Goal: Task Accomplishment & Management: Use online tool/utility

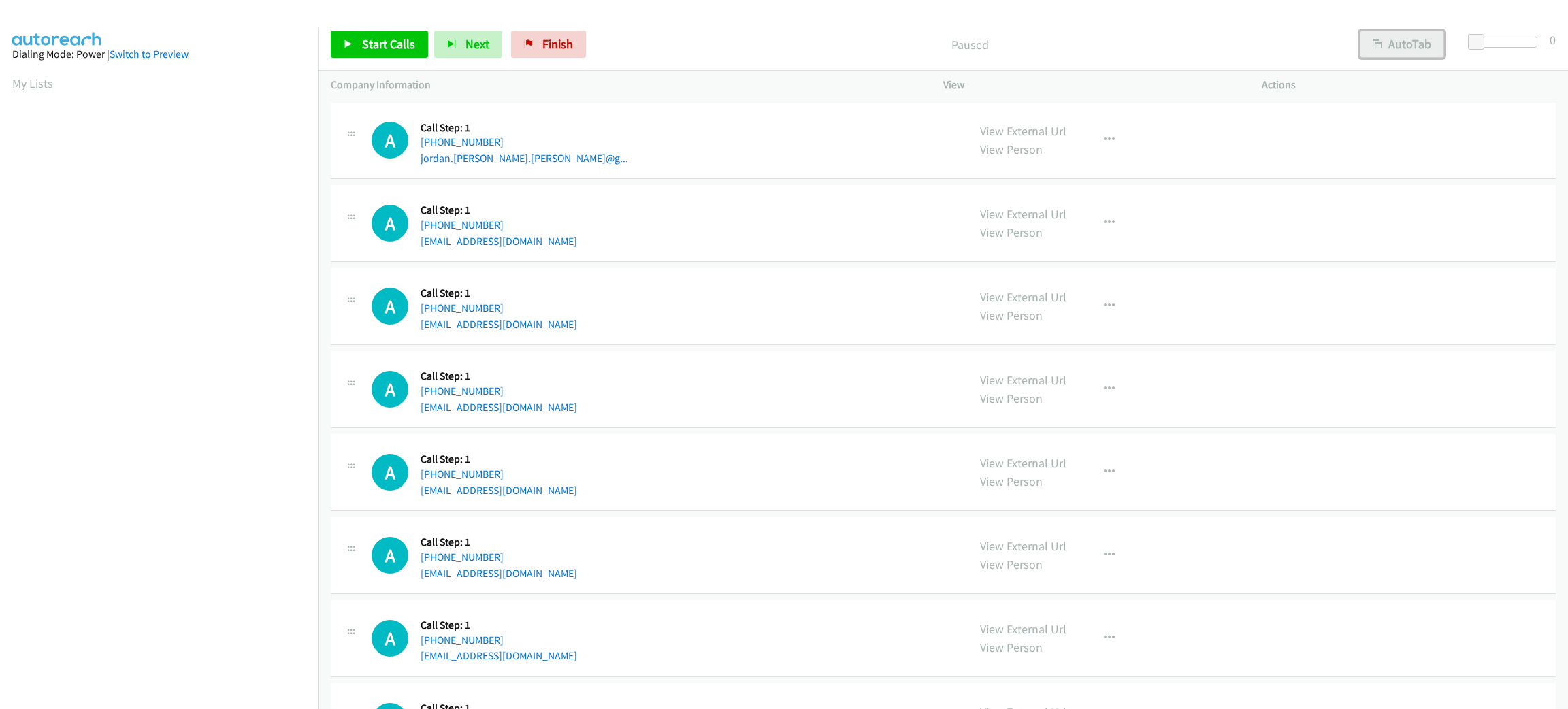
click at [1385, 47] on button "AutoTab" at bounding box center [1402, 43] width 84 height 27
click at [1477, 38] on span at bounding box center [1478, 43] width 16 height 16
click at [391, 55] on link "Start Calls" at bounding box center [379, 43] width 97 height 27
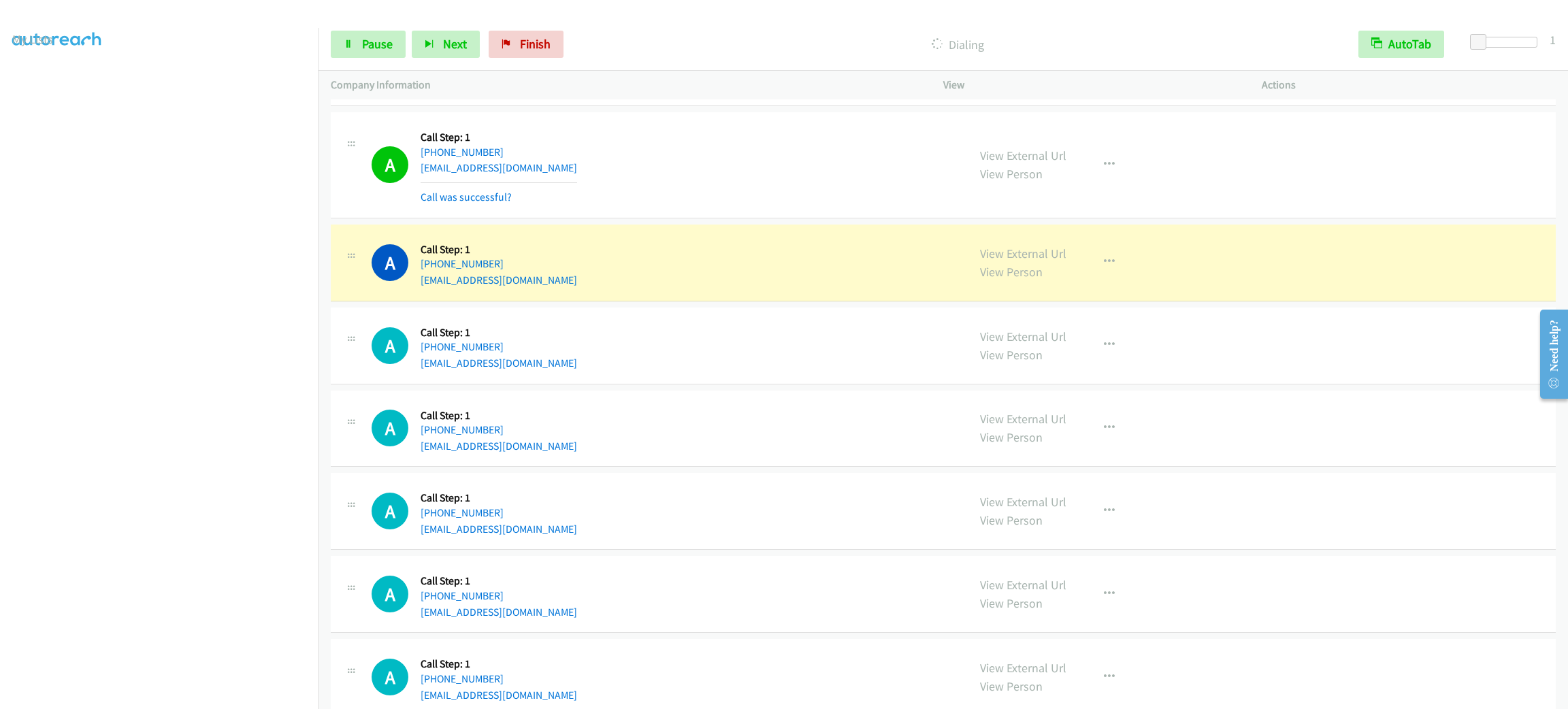
scroll to position [204, 0]
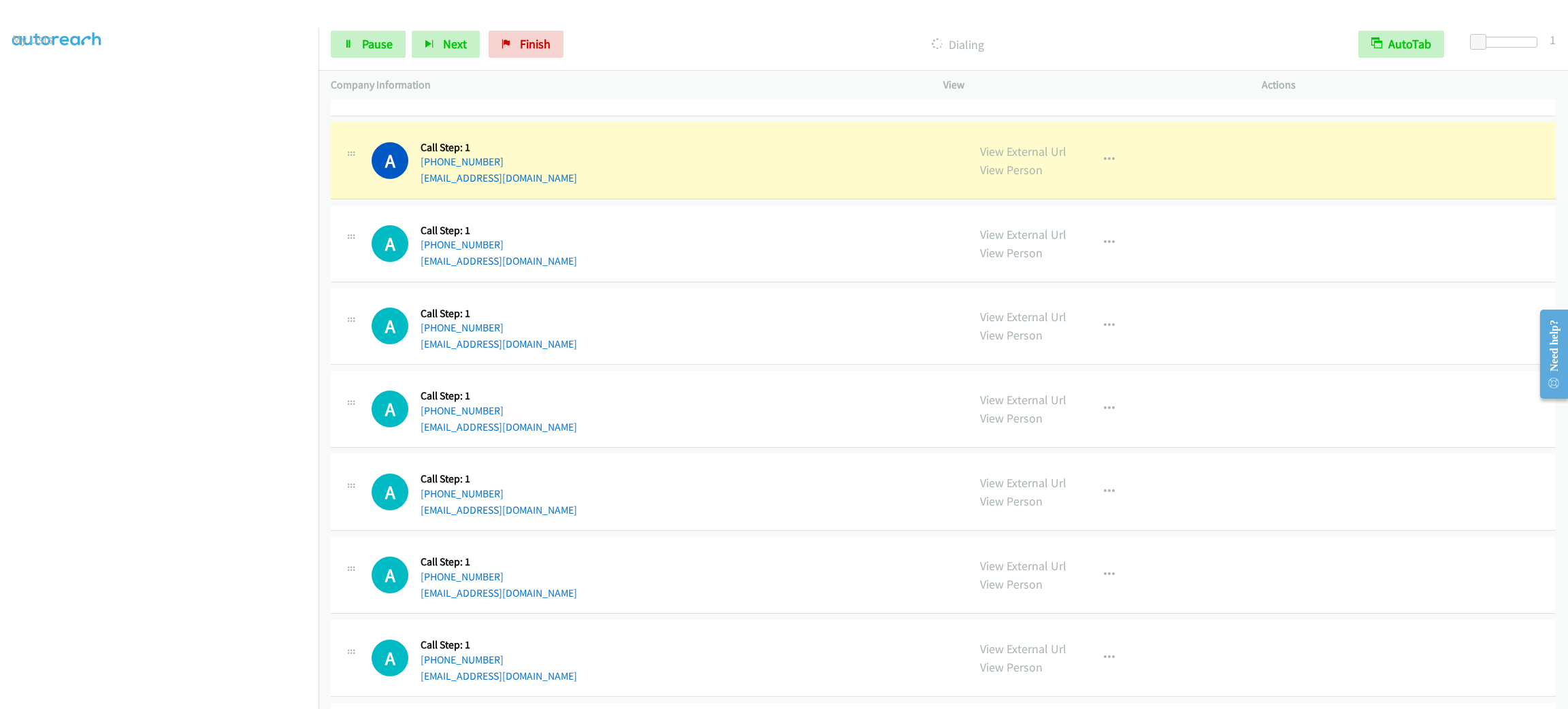
click at [869, 664] on div "A Callback Scheduled Call Step: 1 America/New_York [PHONE_NUMBER] [EMAIL_ADDRES…" at bounding box center [663, 657] width 584 height 52
drag, startPoint x: 956, startPoint y: 643, endPoint x: 1166, endPoint y: 666, distance: 211.3
click at [1166, 666] on div "A Callback Scheduled Call Step: 1 America/New_York [PHONE_NUMBER] [EMAIL_ADDRES…" at bounding box center [943, 658] width 1225 height 77
click at [775, 643] on div "A Callback Scheduled Call Step: 1 America/New_York [PHONE_NUMBER] [EMAIL_ADDRES…" at bounding box center [663, 657] width 584 height 52
drag, startPoint x: 415, startPoint y: 640, endPoint x: 573, endPoint y: 672, distance: 161.2
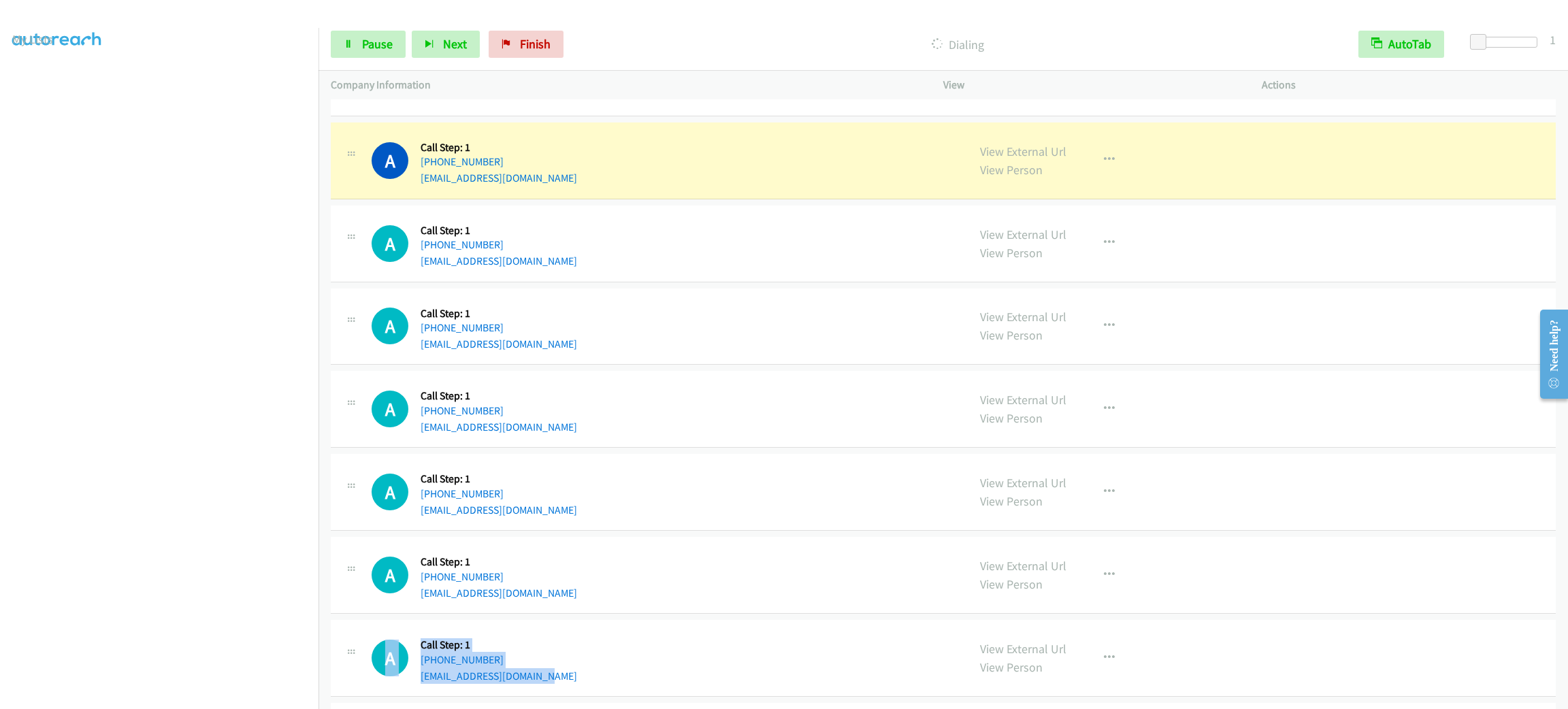
click at [573, 672] on div "A Callback Scheduled Call Step: 1 America/New_York [PHONE_NUMBER] [EMAIL_ADDRES…" at bounding box center [663, 657] width 584 height 52
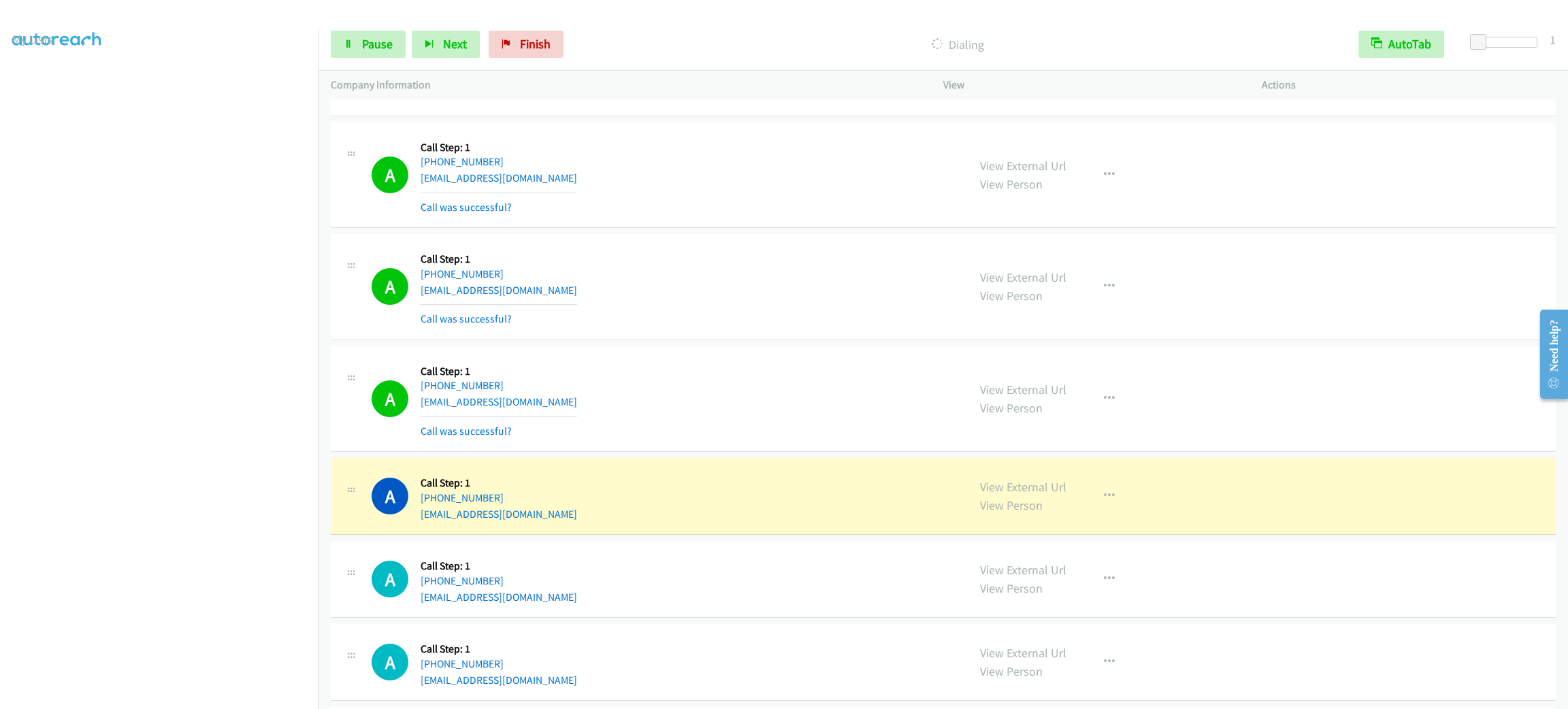
scroll to position [509, 0]
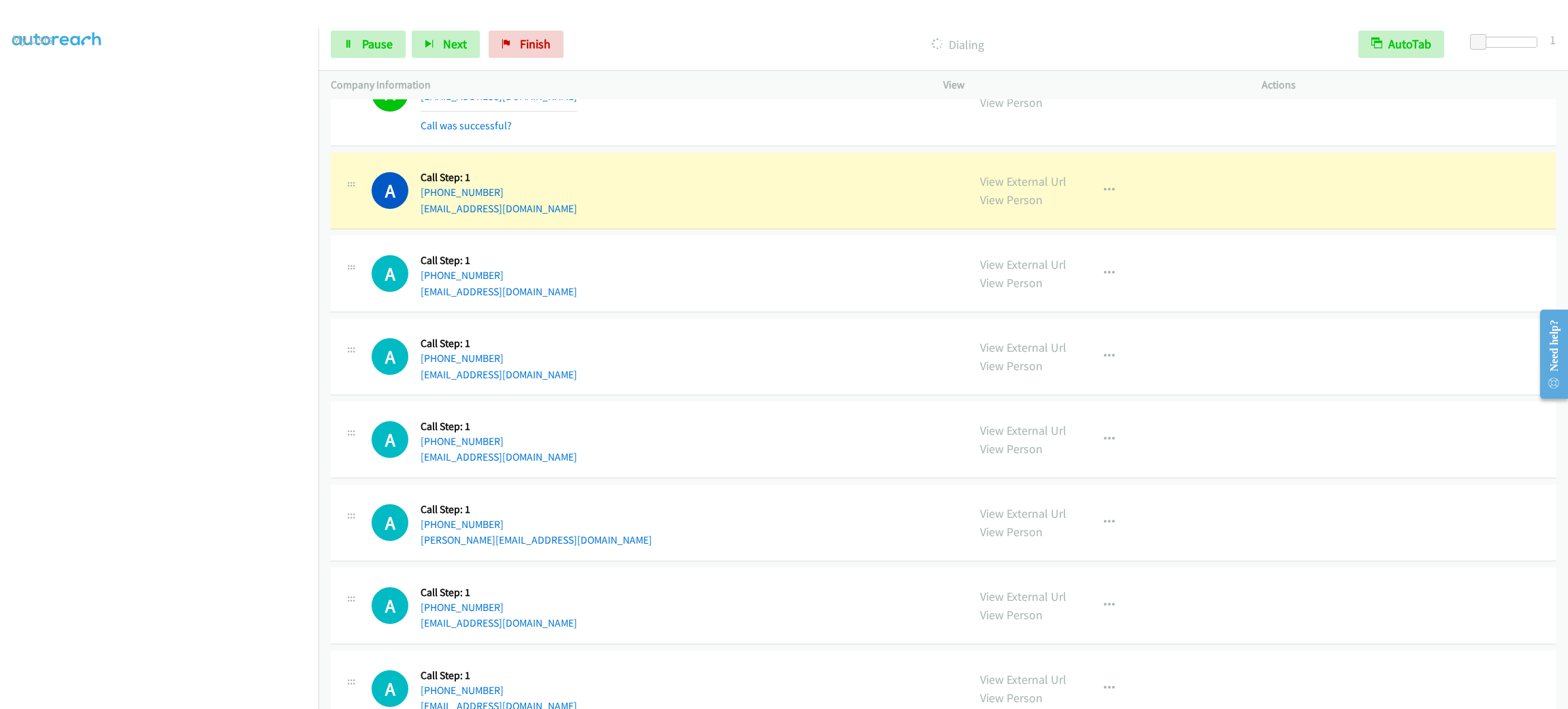
click at [1079, 211] on div "View External Url View Person View External Url Email Schedule/Manage Callback …" at bounding box center [1133, 190] width 330 height 52
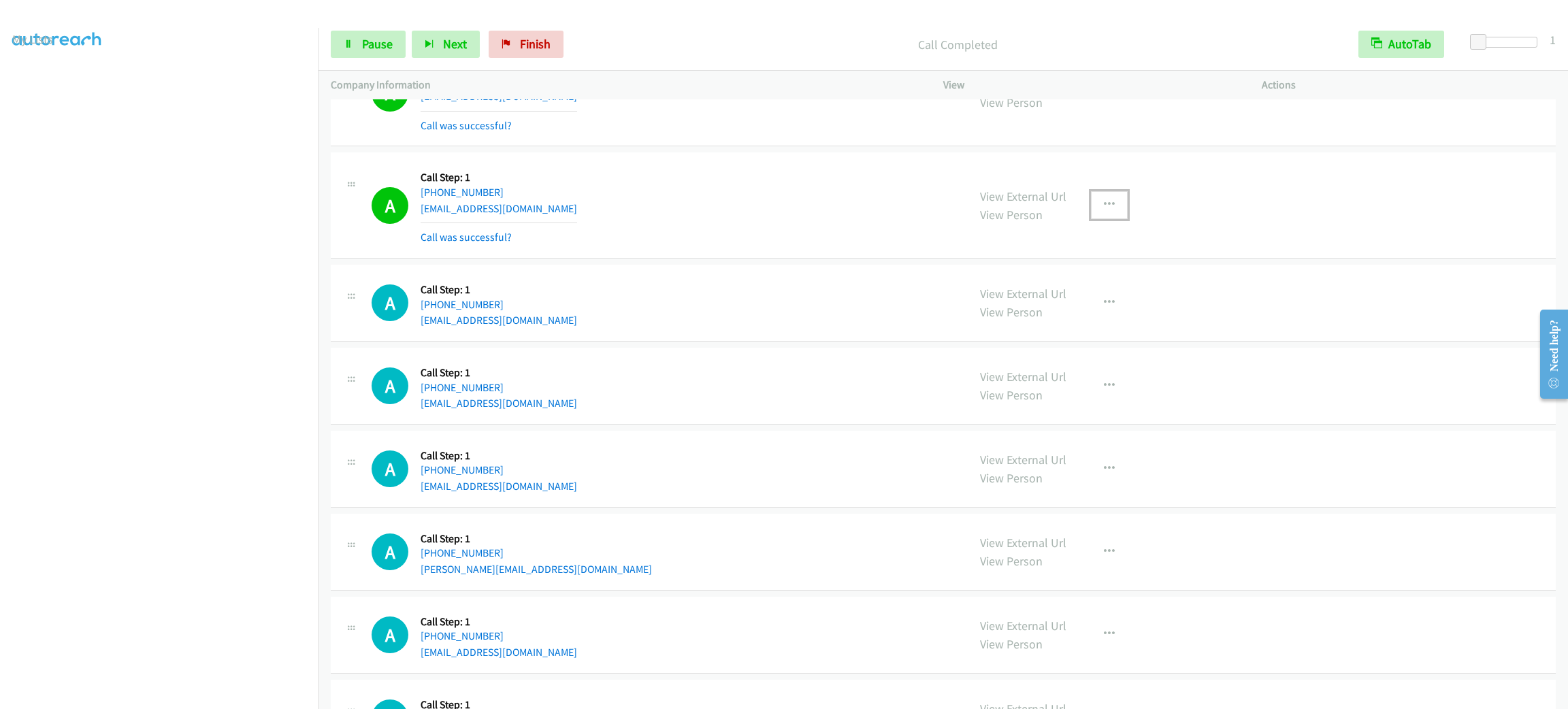
click at [1096, 198] on button "button" at bounding box center [1109, 204] width 37 height 27
click at [1084, 321] on link "Add to do not call list" at bounding box center [1036, 321] width 181 height 27
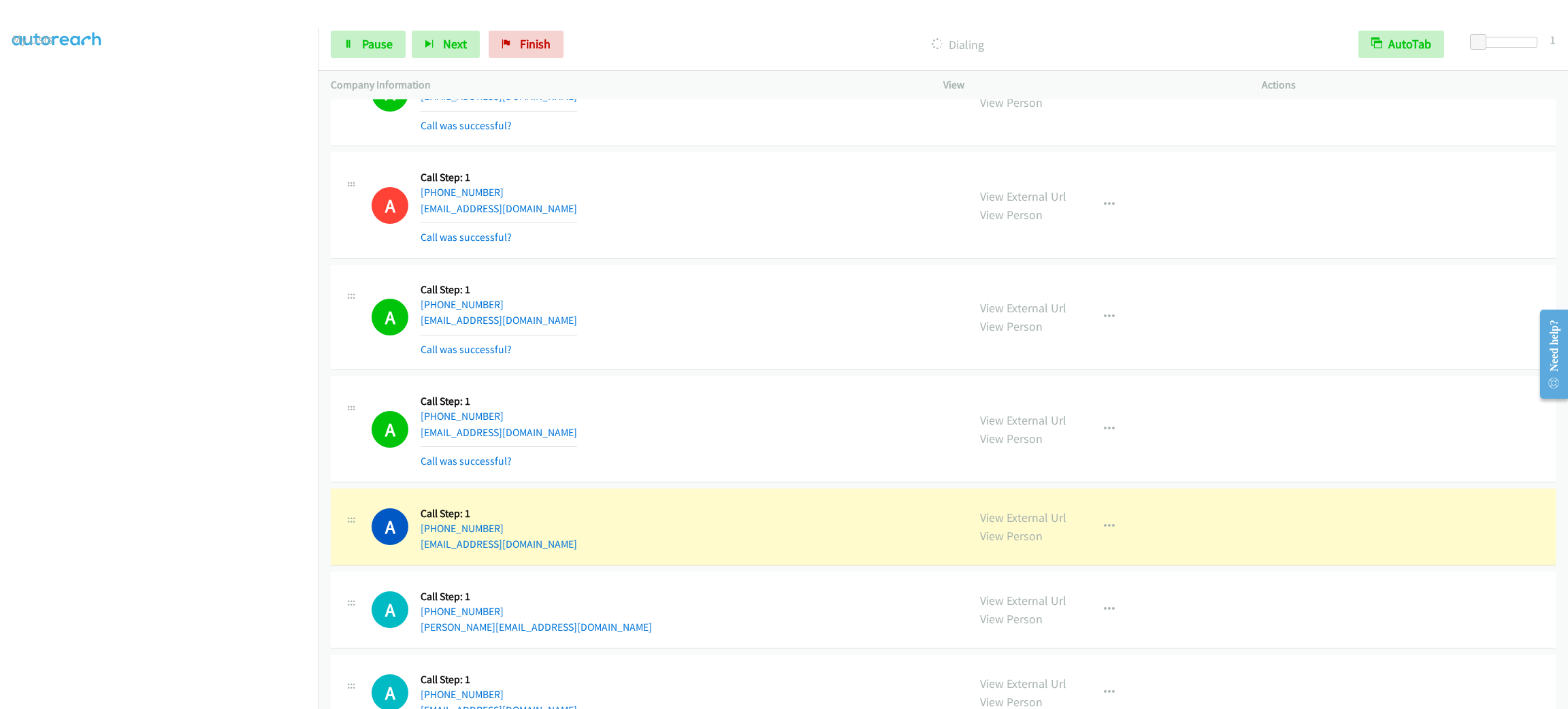
scroll to position [59, 3]
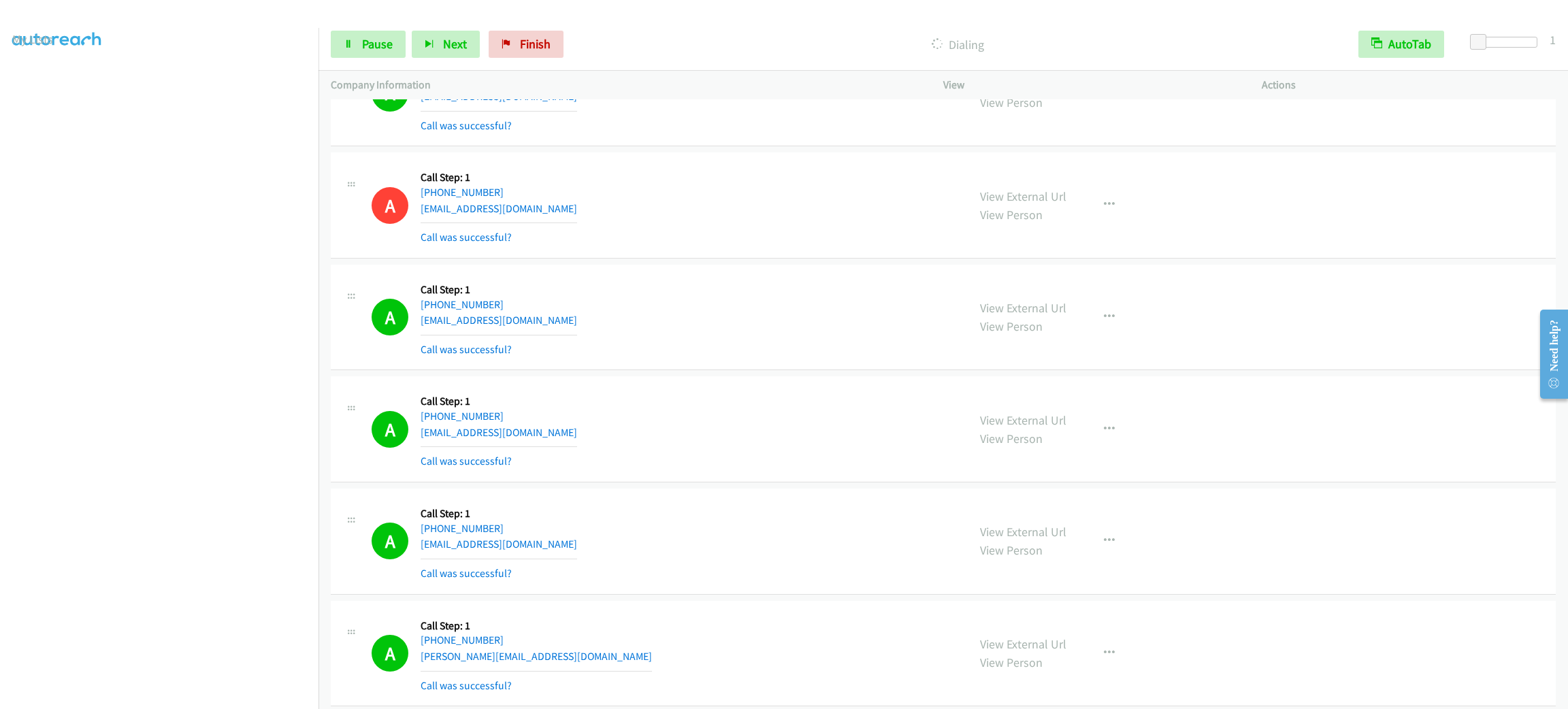
click at [138, 693] on section at bounding box center [159, 386] width 294 height 651
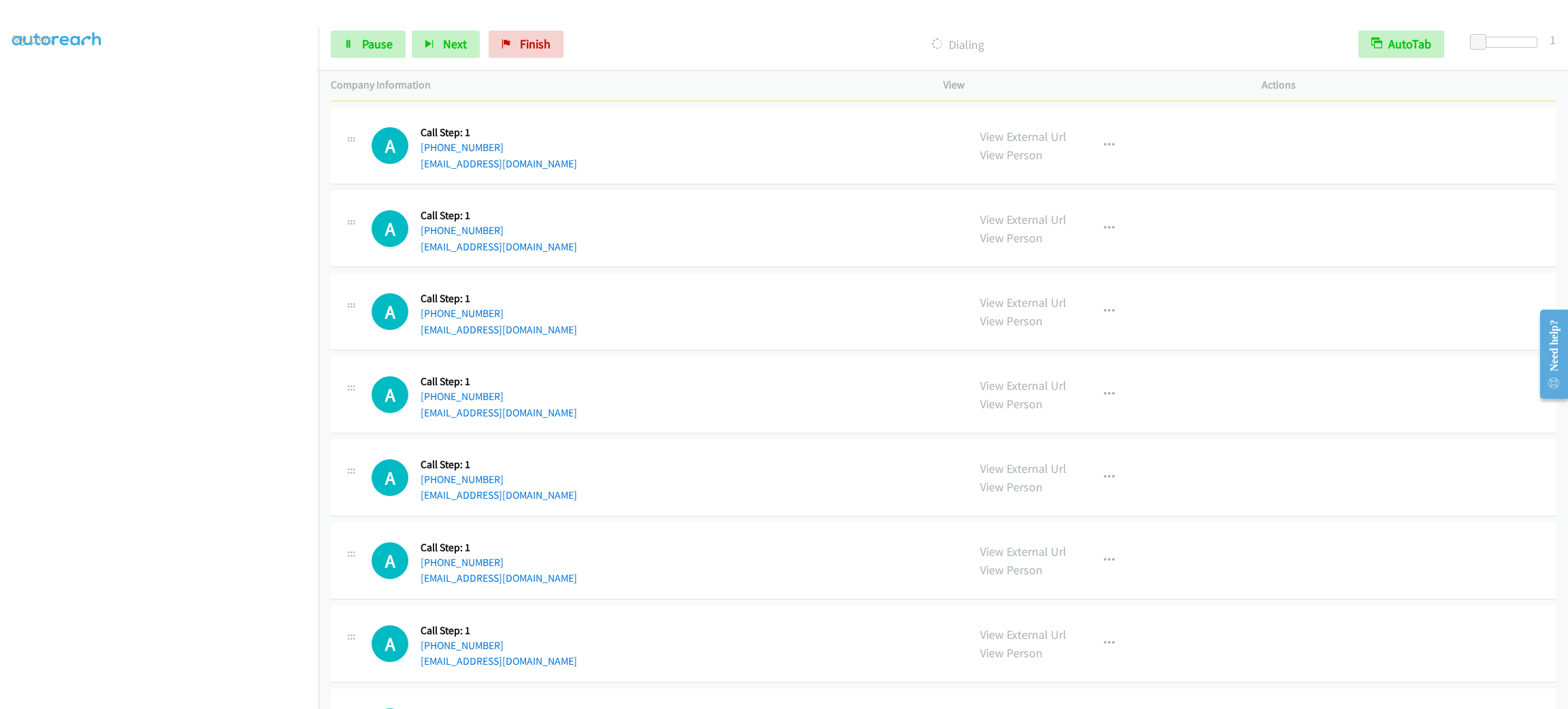
scroll to position [2551, 0]
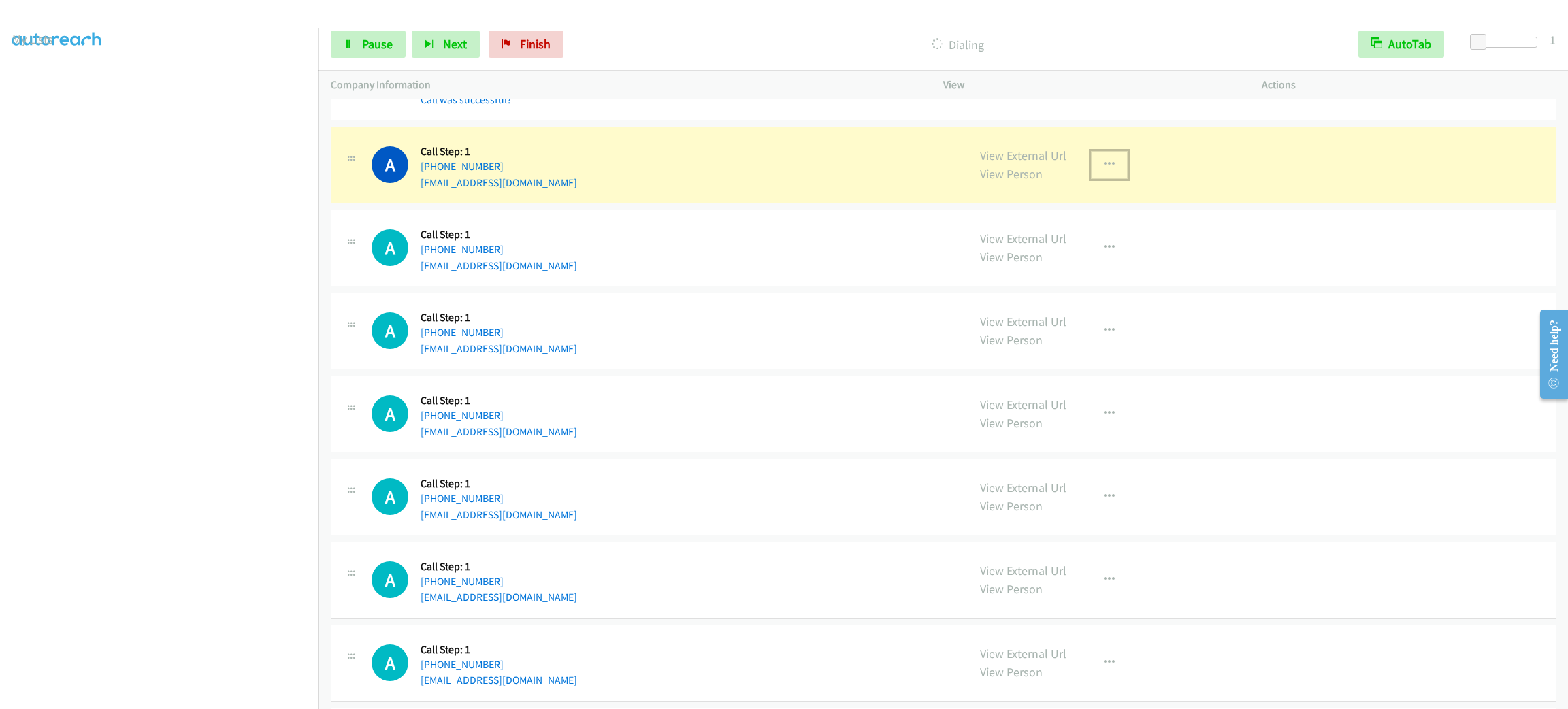
click at [1094, 176] on button "button" at bounding box center [1109, 164] width 37 height 27
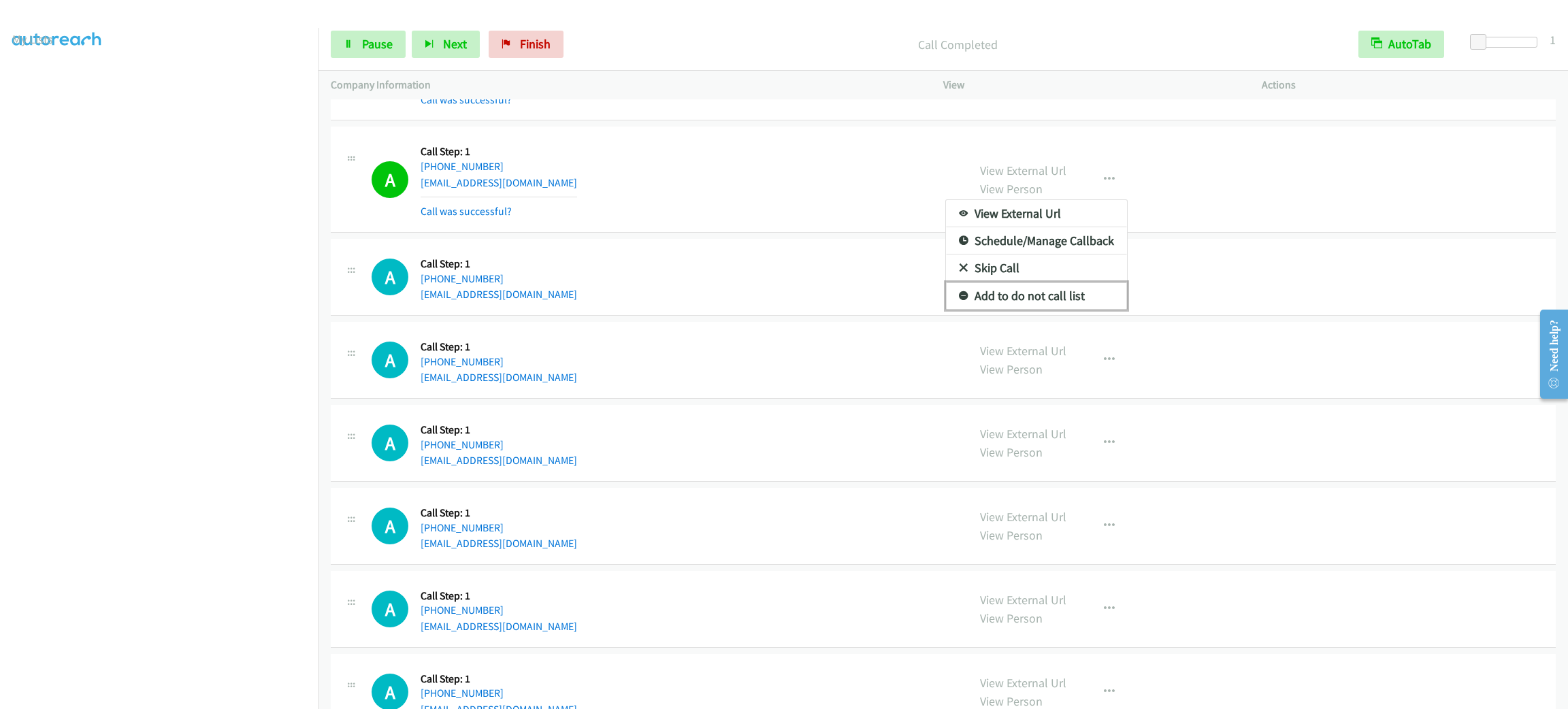
click at [1079, 293] on link "Add to do not call list" at bounding box center [1036, 295] width 181 height 27
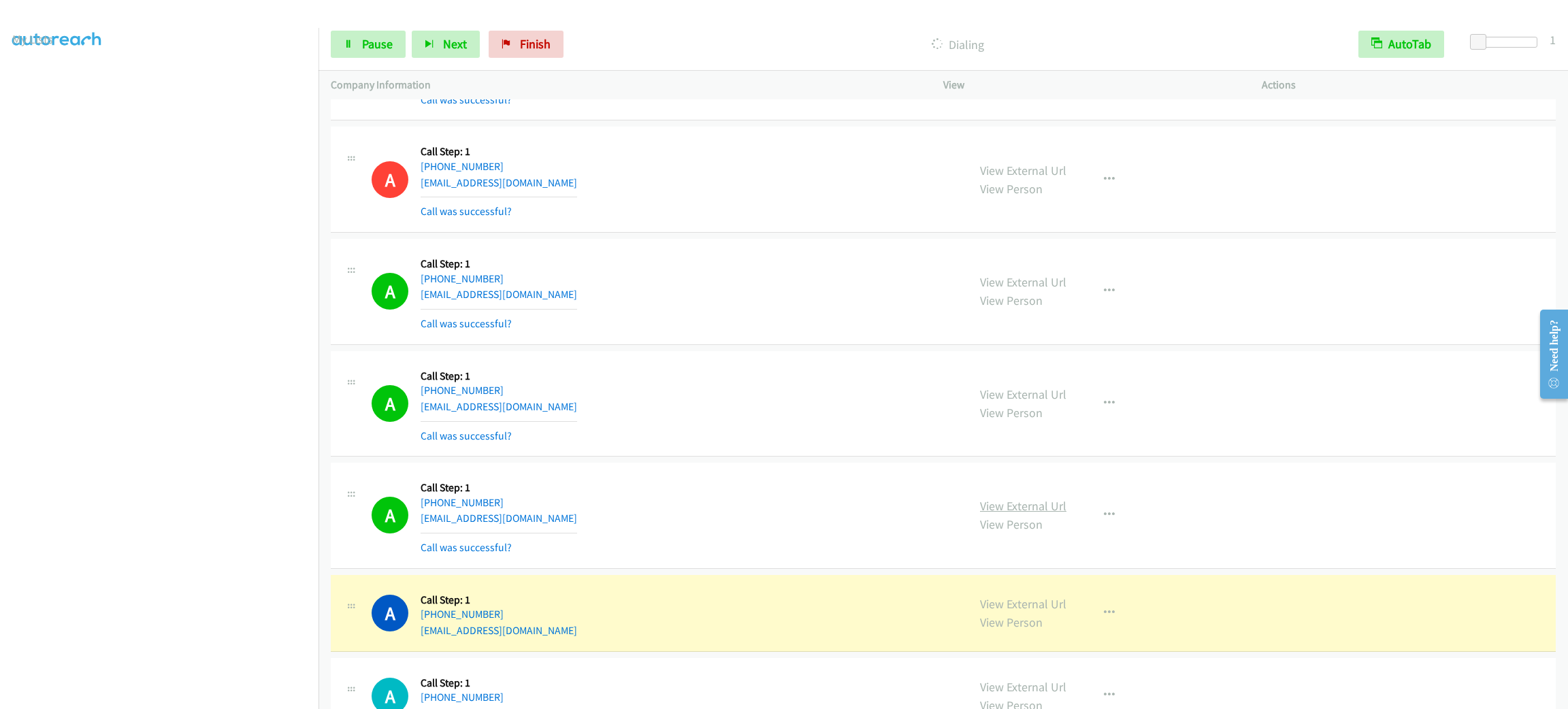
click at [1038, 505] on link "View External Url" at bounding box center [1023, 505] width 87 height 16
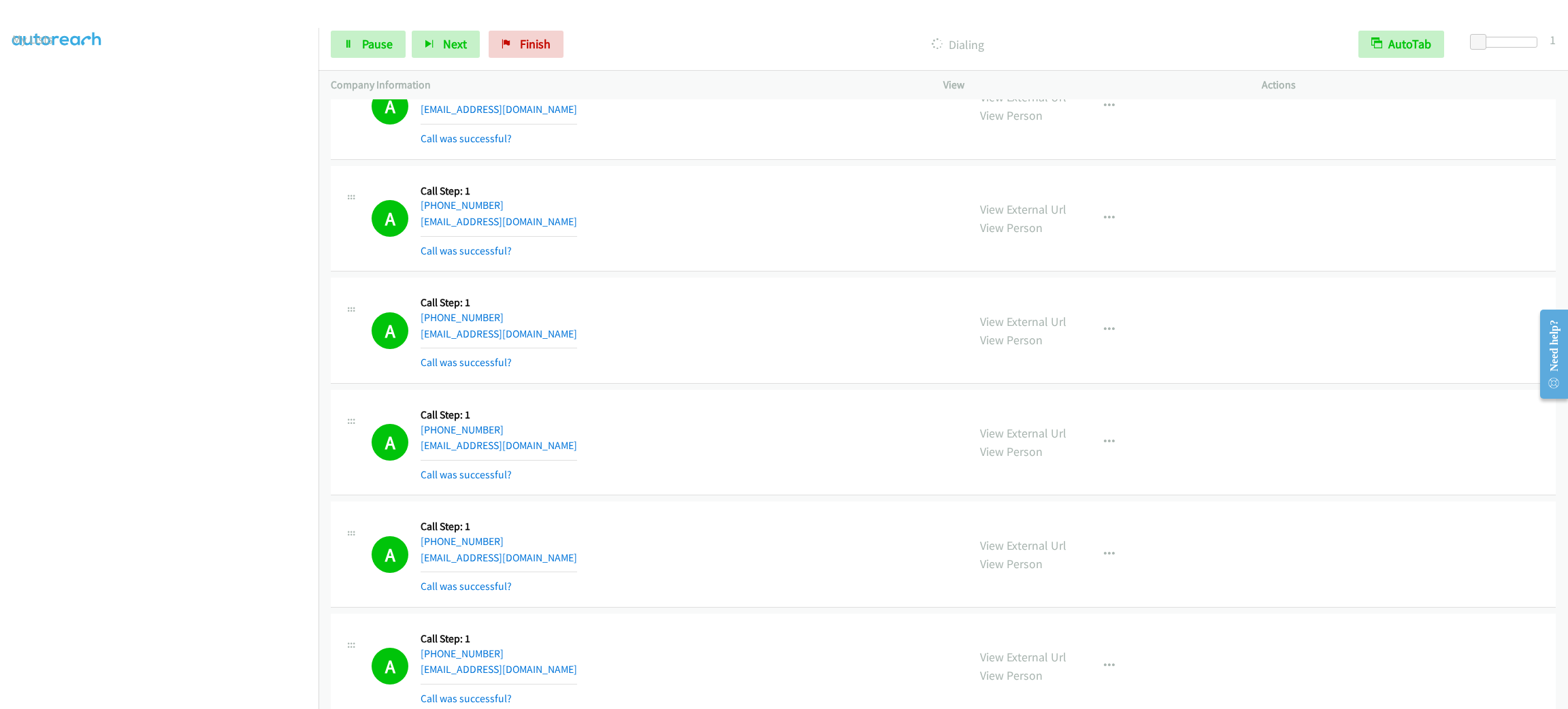
scroll to position [3572, 0]
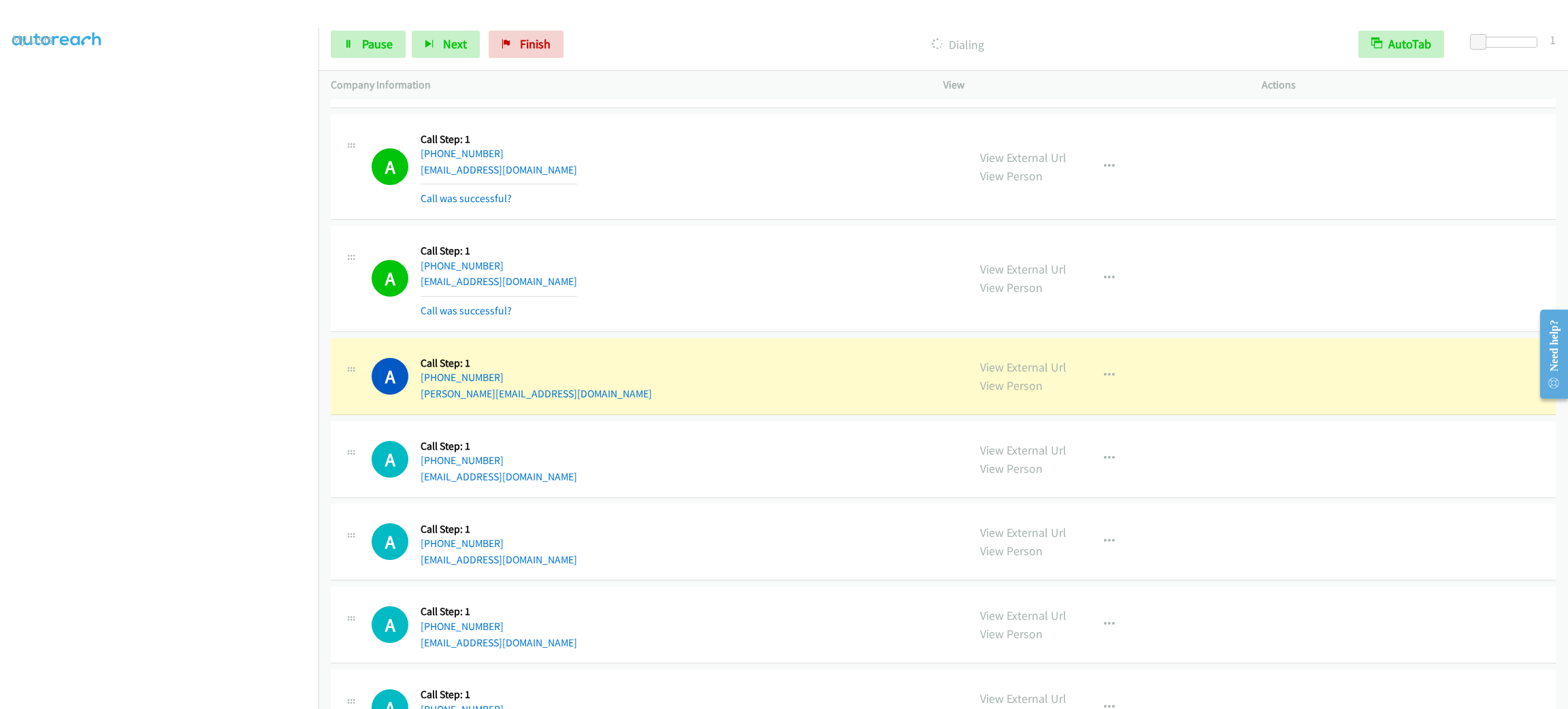
click at [426, 177] on link "[EMAIL_ADDRESS][DOMAIN_NAME]" at bounding box center [498, 170] width 156 height 13
drag, startPoint x: 635, startPoint y: 173, endPoint x: 484, endPoint y: 61, distance: 188.0
click at [630, 170] on div "A Callback Scheduled Call Step: 1 America/[GEOGRAPHIC_DATA] [PHONE_NUMBER] [EMA…" at bounding box center [663, 167] width 584 height 81
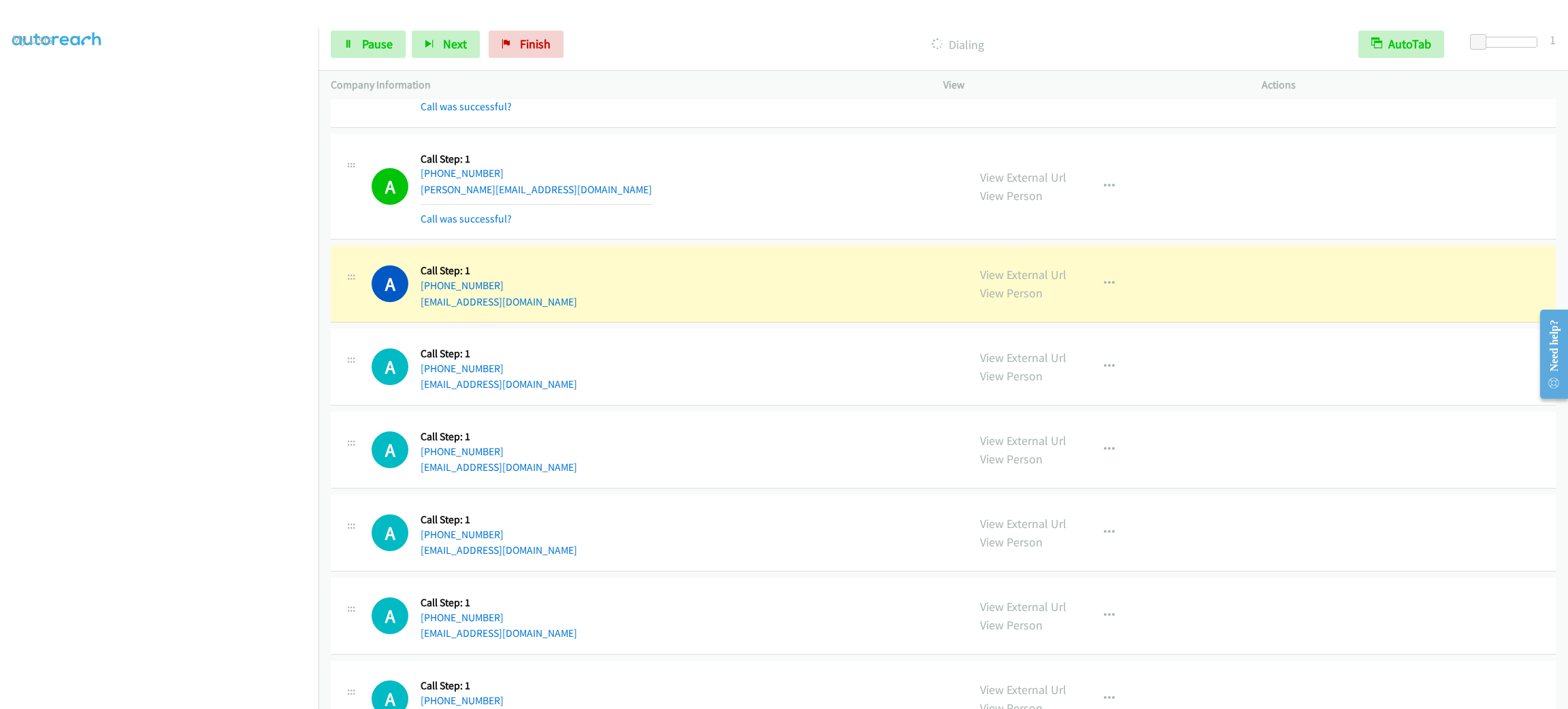
scroll to position [3878, 0]
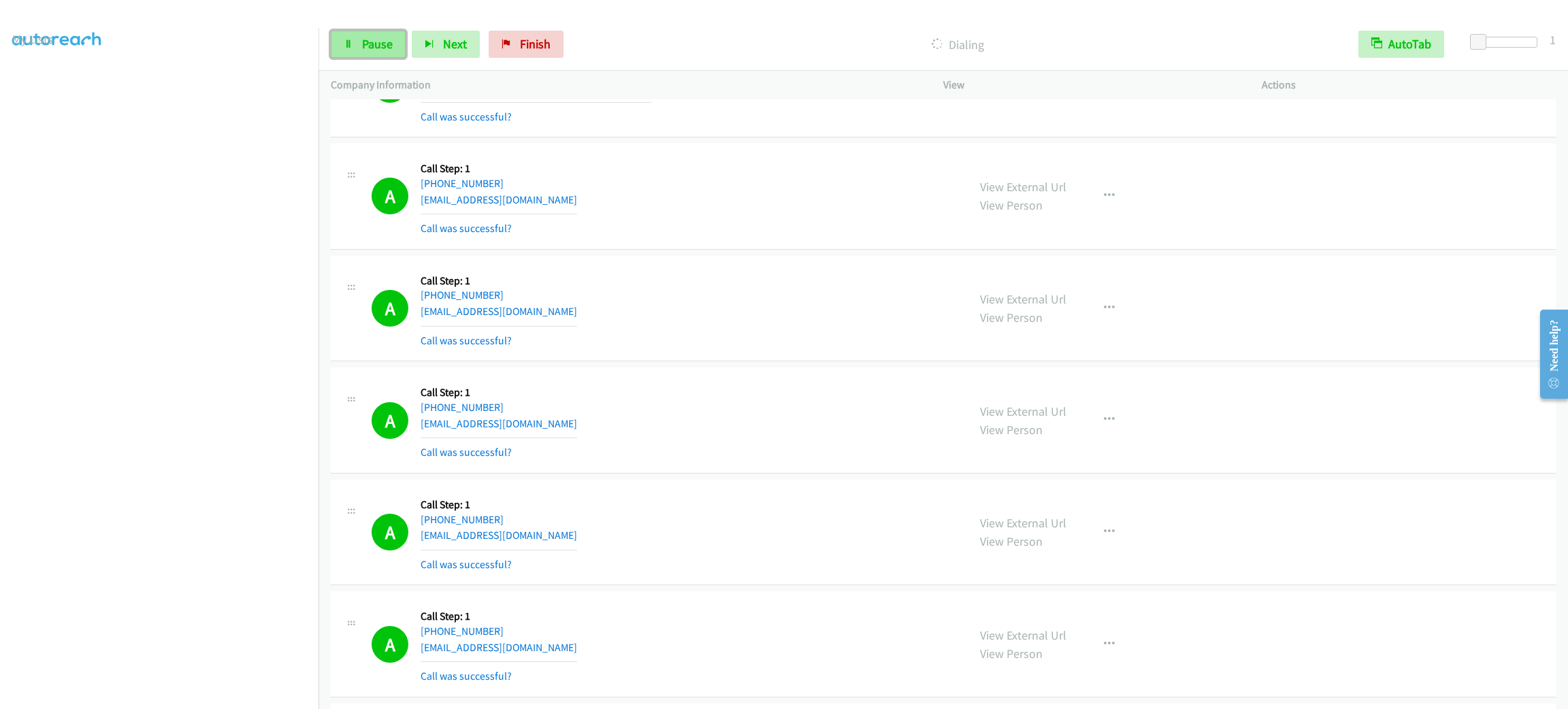
click at [384, 43] on span "Pause" at bounding box center [377, 43] width 30 height 16
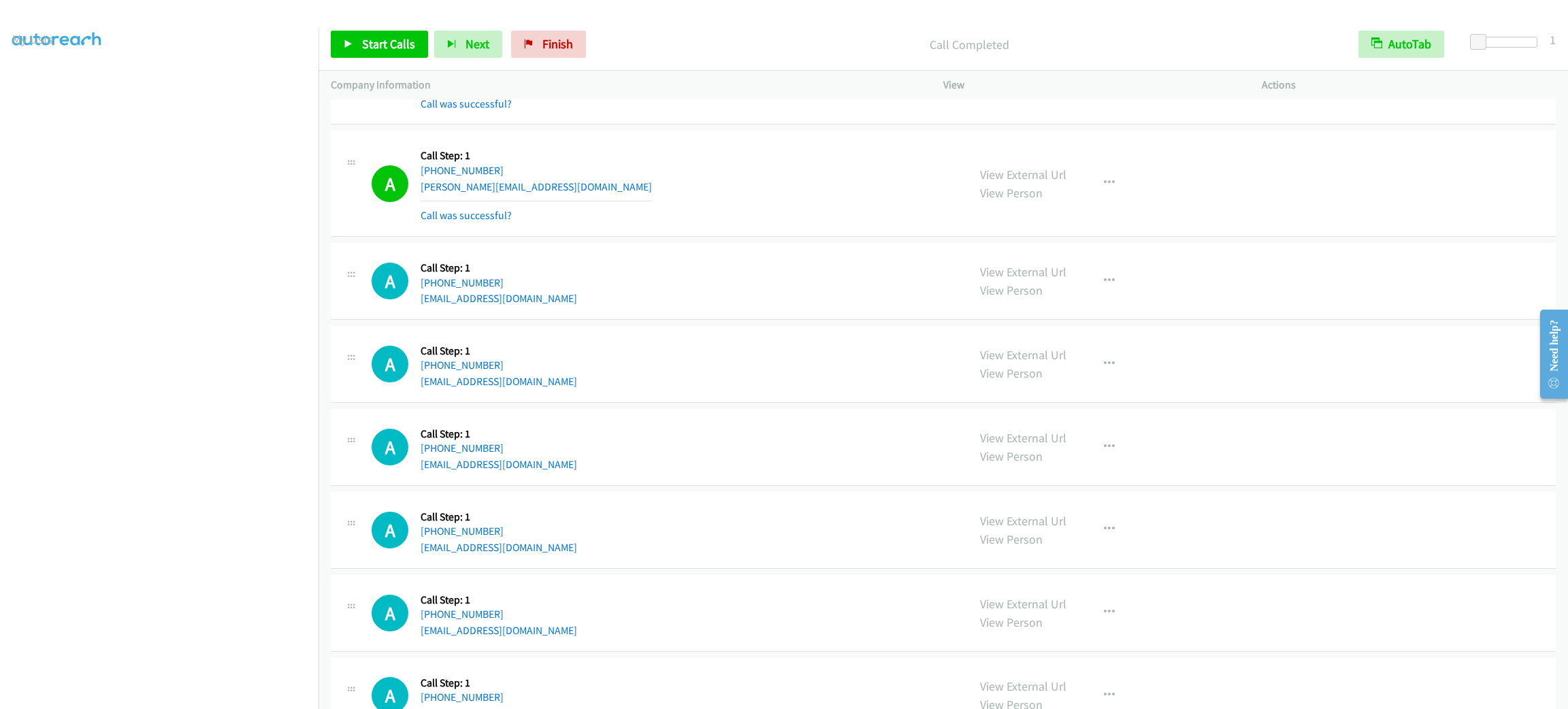
scroll to position [4695, 0]
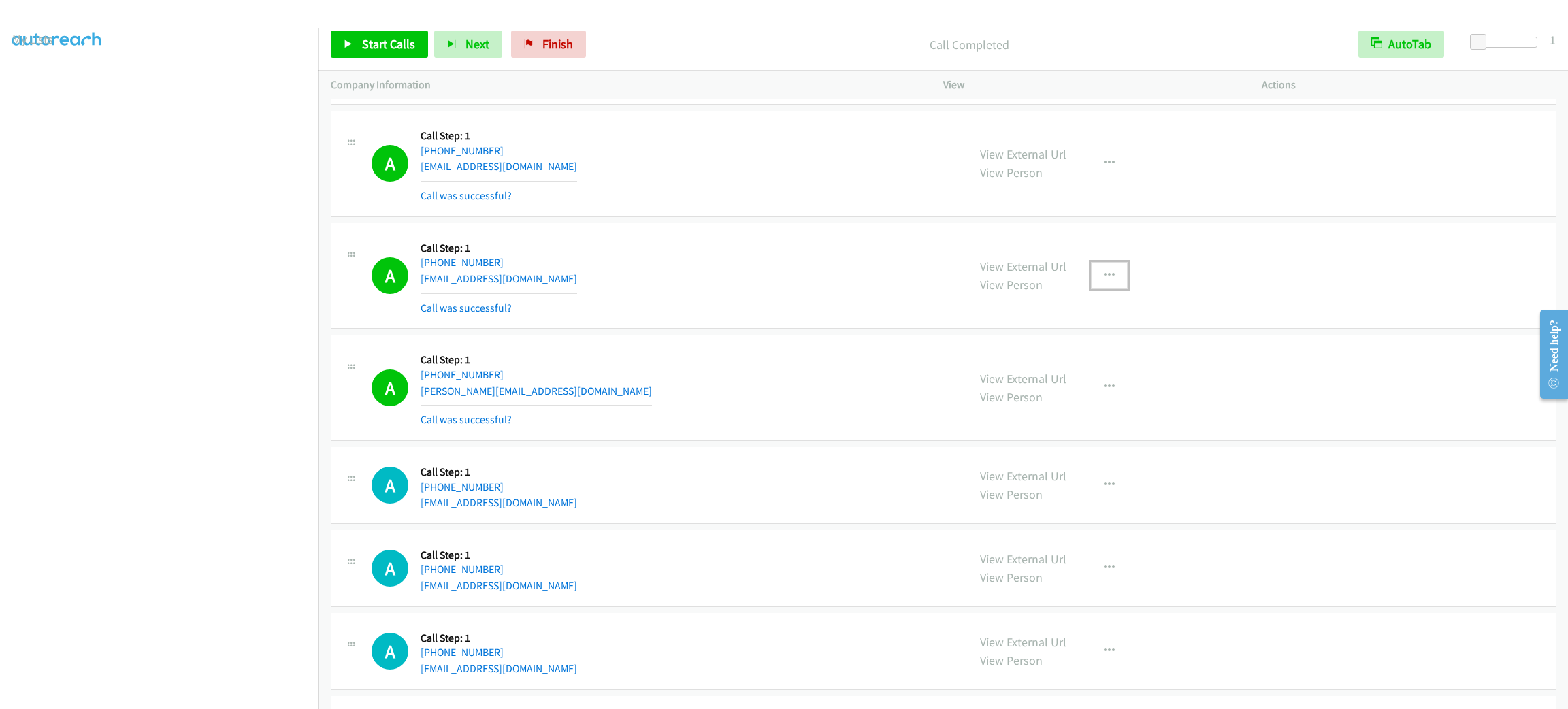
click at [1091, 277] on button "button" at bounding box center [1109, 275] width 37 height 27
click at [1076, 406] on link "Add to do not call list" at bounding box center [1036, 392] width 181 height 27
click at [407, 40] on span "Start Calls" at bounding box center [389, 43] width 53 height 16
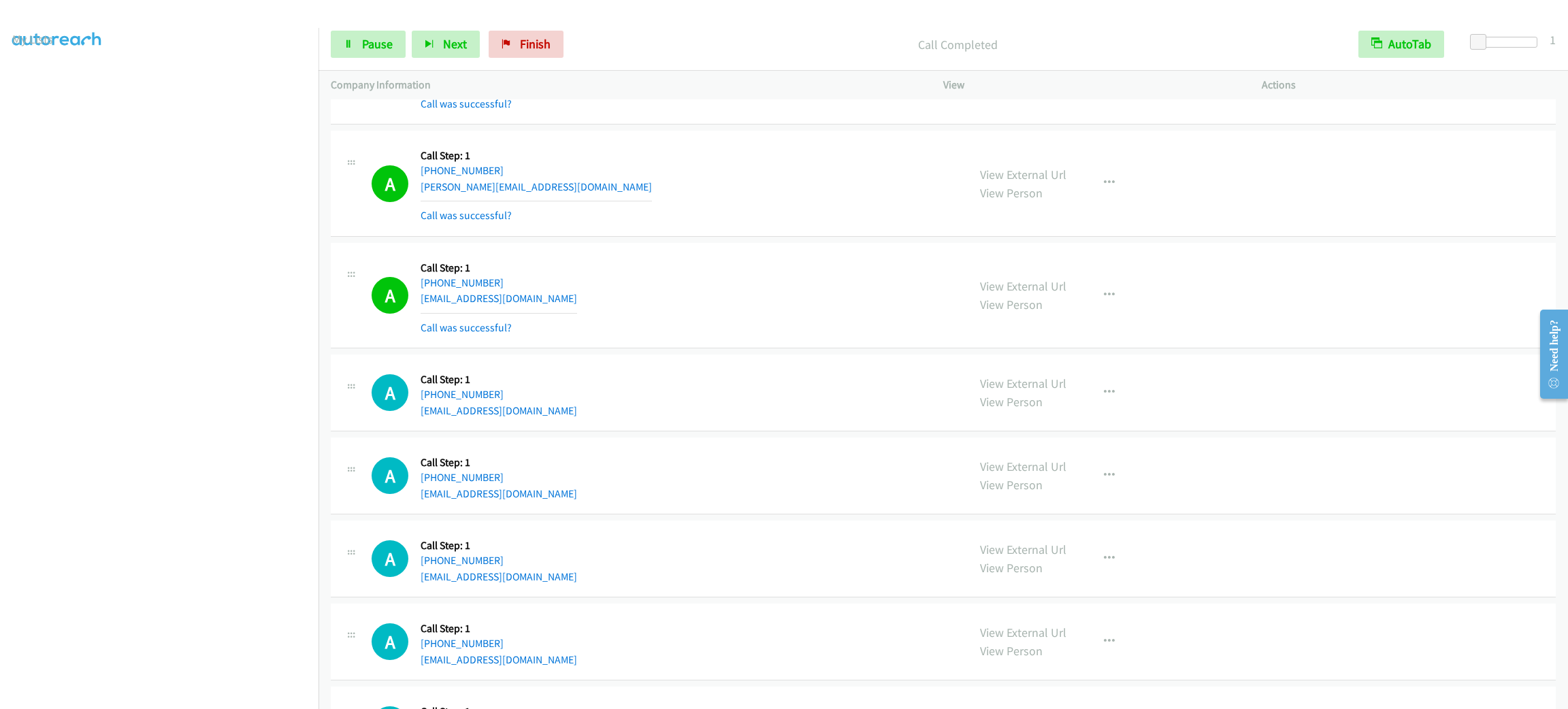
scroll to position [5001, 0]
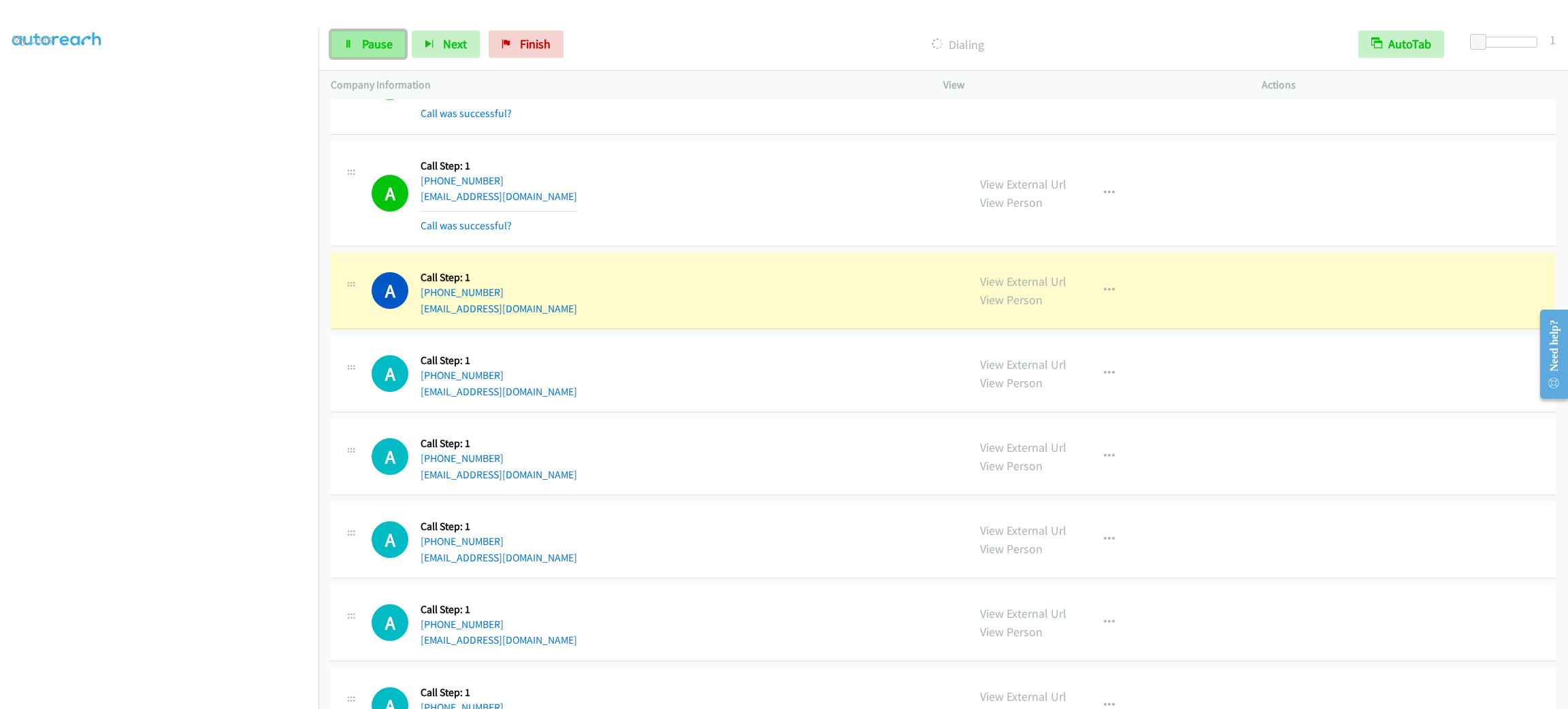
click at [360, 43] on link "Pause" at bounding box center [368, 43] width 75 height 27
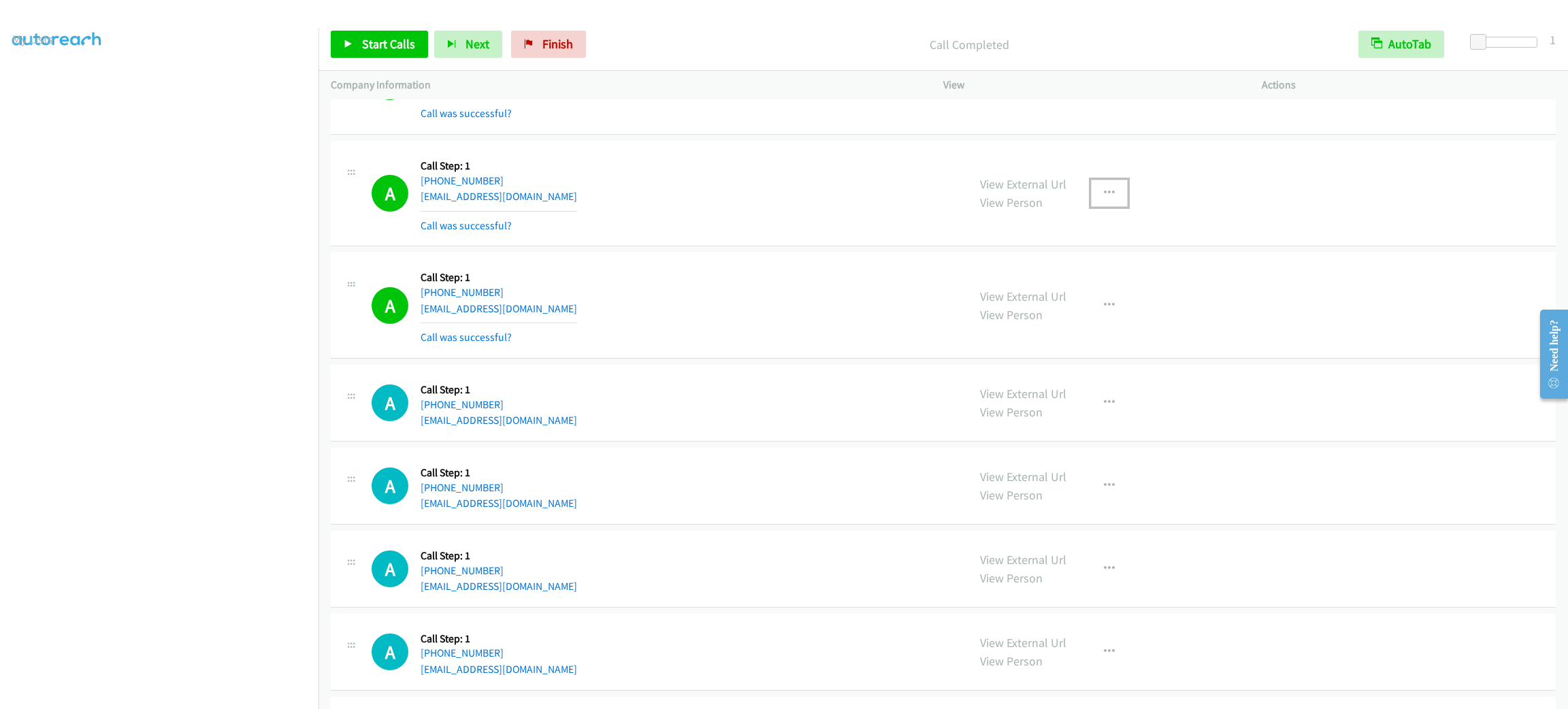
click at [1091, 198] on button "button" at bounding box center [1109, 193] width 37 height 27
click at [1076, 310] on link "Add to do not call list" at bounding box center [1036, 309] width 181 height 27
click at [357, 53] on link "Start Calls" at bounding box center [379, 43] width 97 height 27
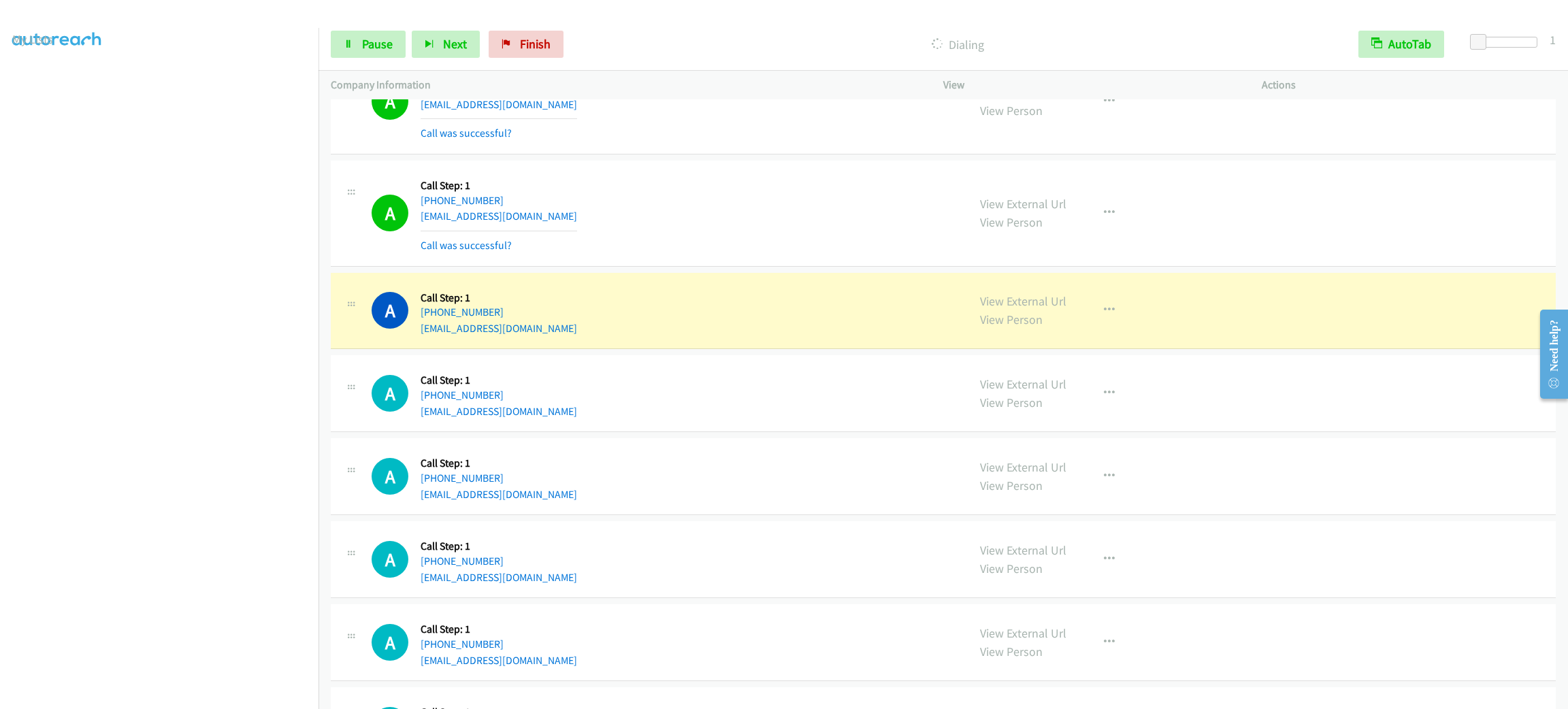
scroll to position [5307, 0]
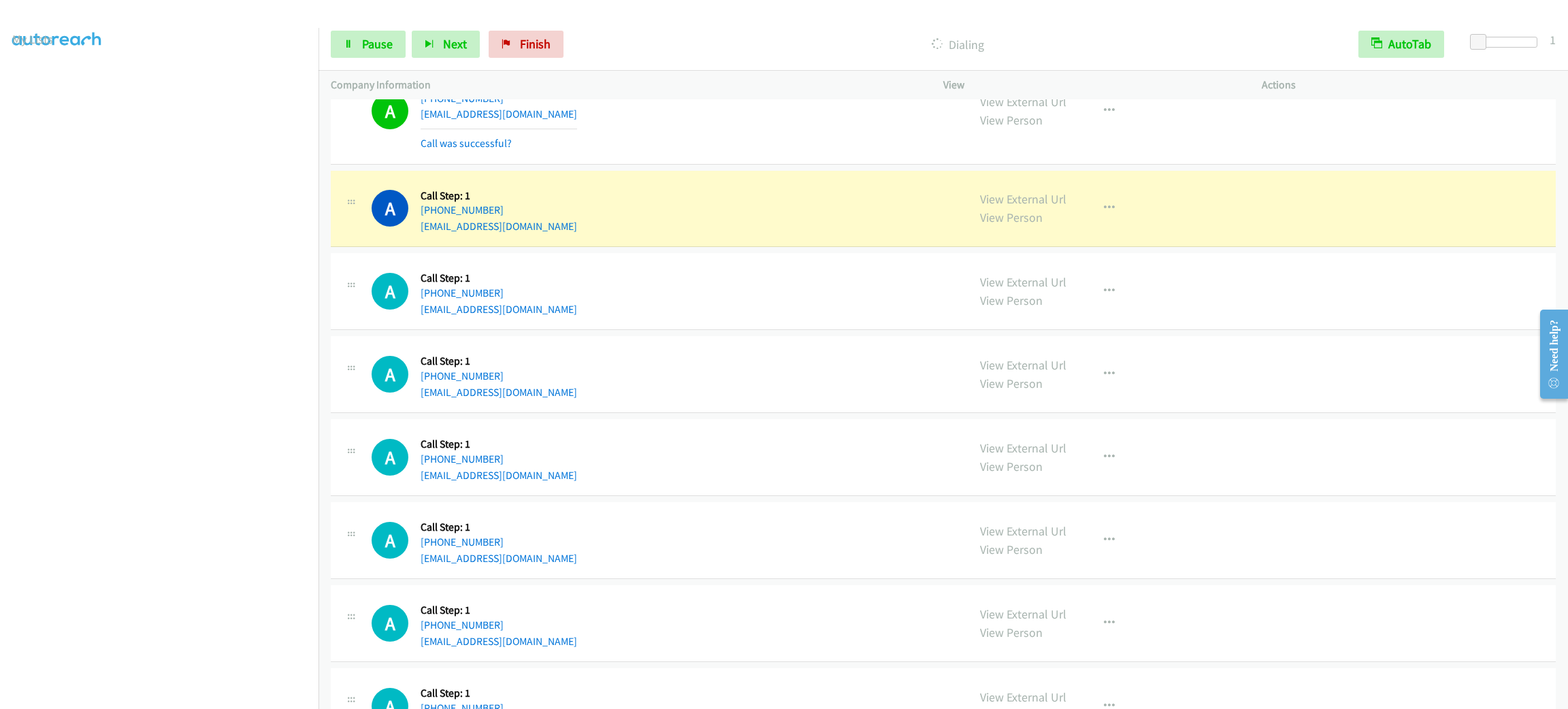
click at [724, 202] on div "A Callback Scheduled Call Step: 1 America/Los_Angeles [PHONE_NUMBER] [EMAIL_ADD…" at bounding box center [663, 209] width 584 height 52
click at [1101, 222] on button "button" at bounding box center [1109, 208] width 37 height 27
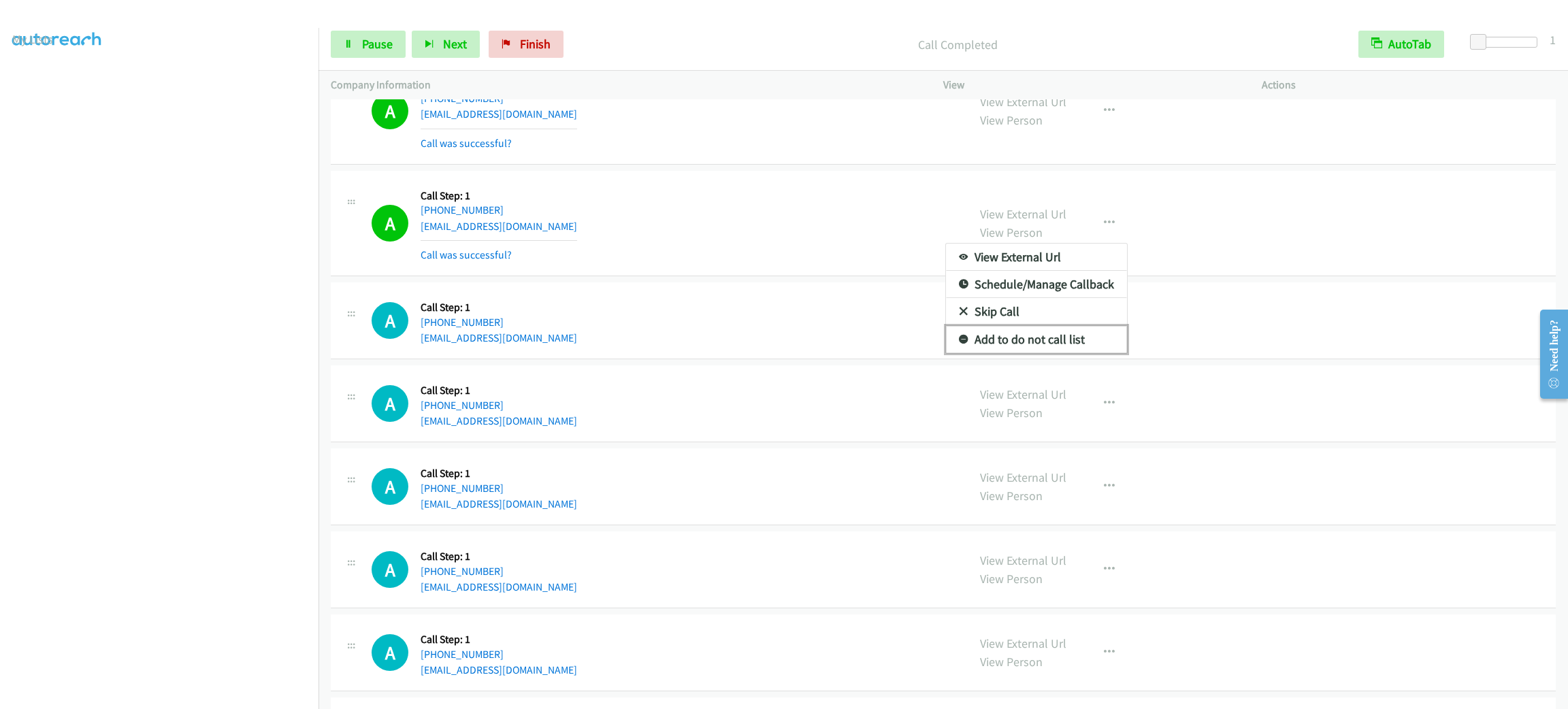
click at [1064, 347] on link "Add to do not call list" at bounding box center [1036, 339] width 181 height 27
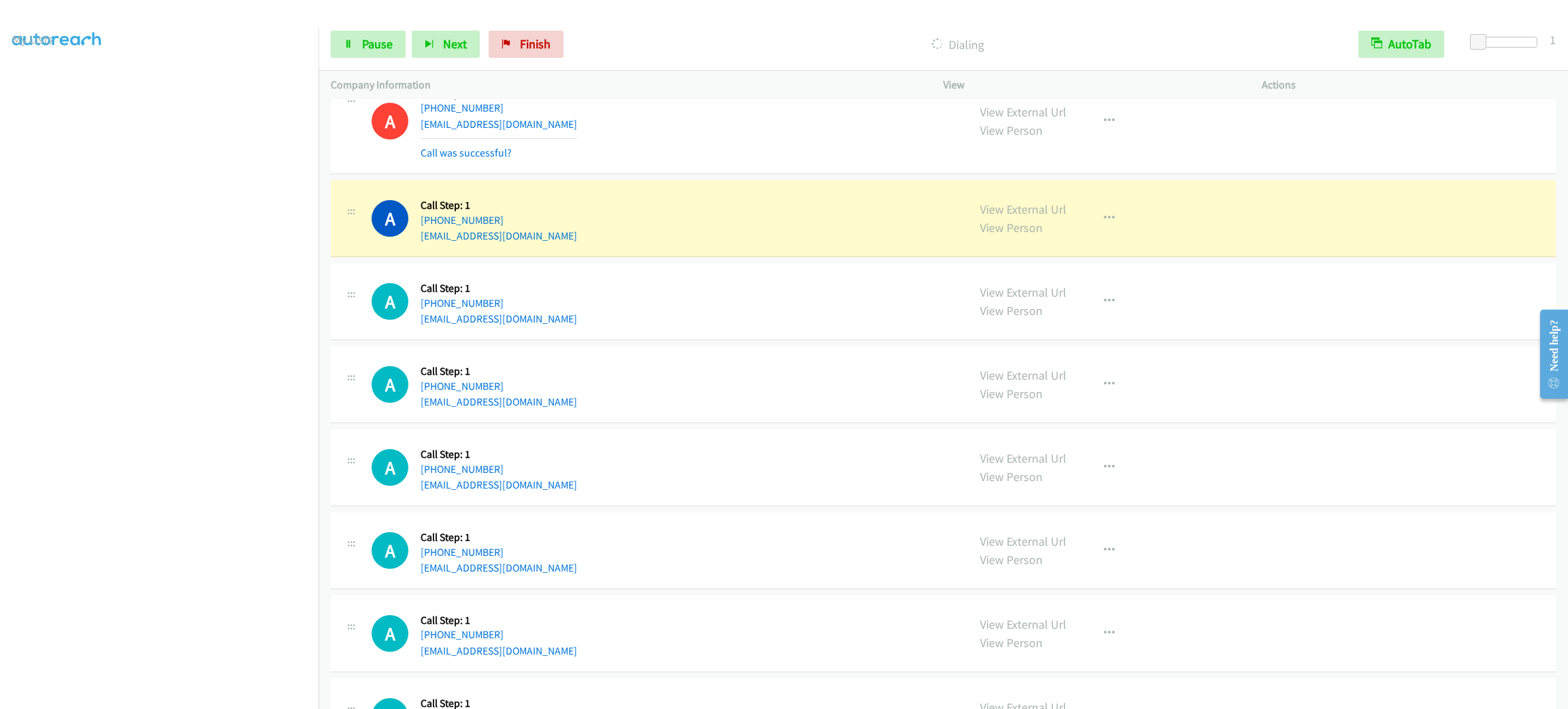
scroll to position [5511, 0]
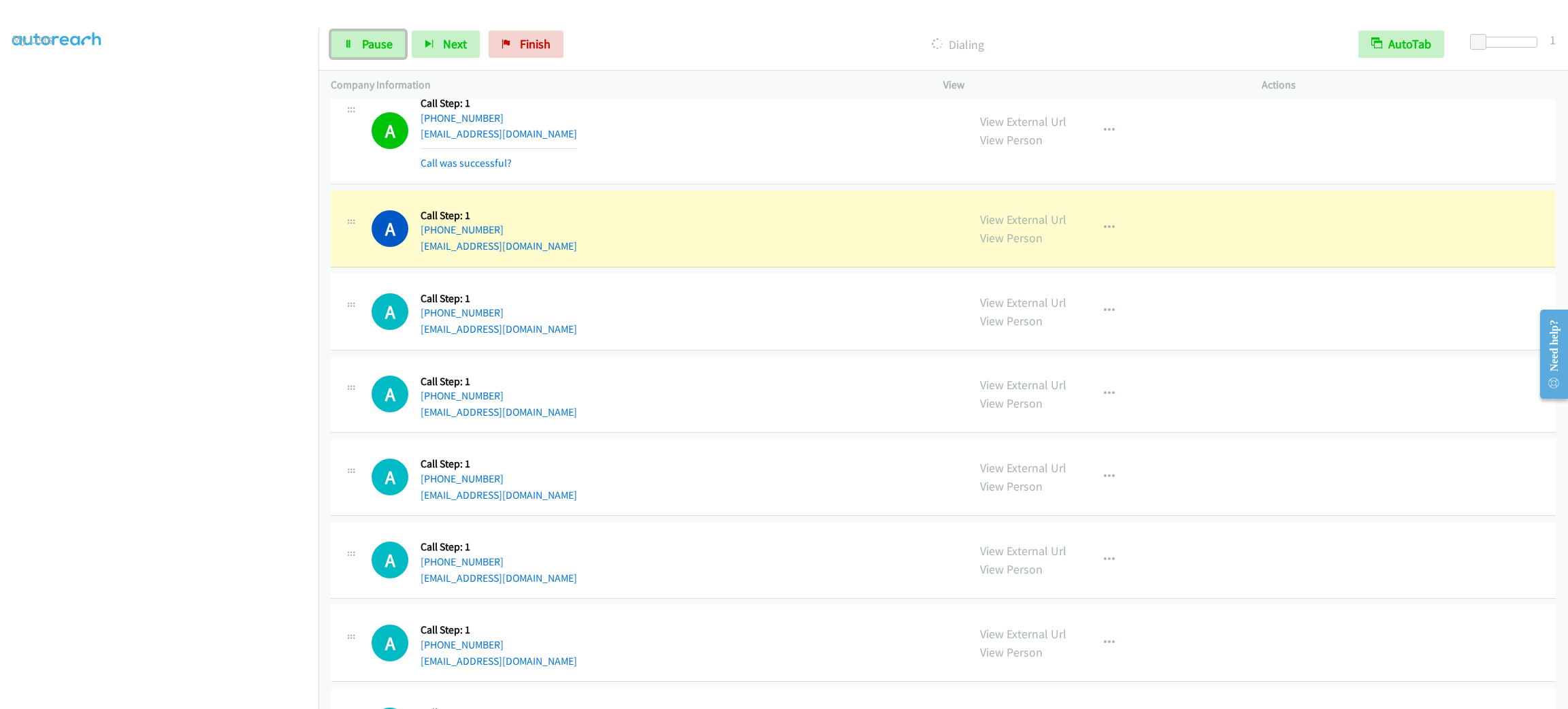
drag, startPoint x: 387, startPoint y: 45, endPoint x: 430, endPoint y: 0, distance: 62.2
click at [387, 45] on span "Pause" at bounding box center [377, 43] width 30 height 16
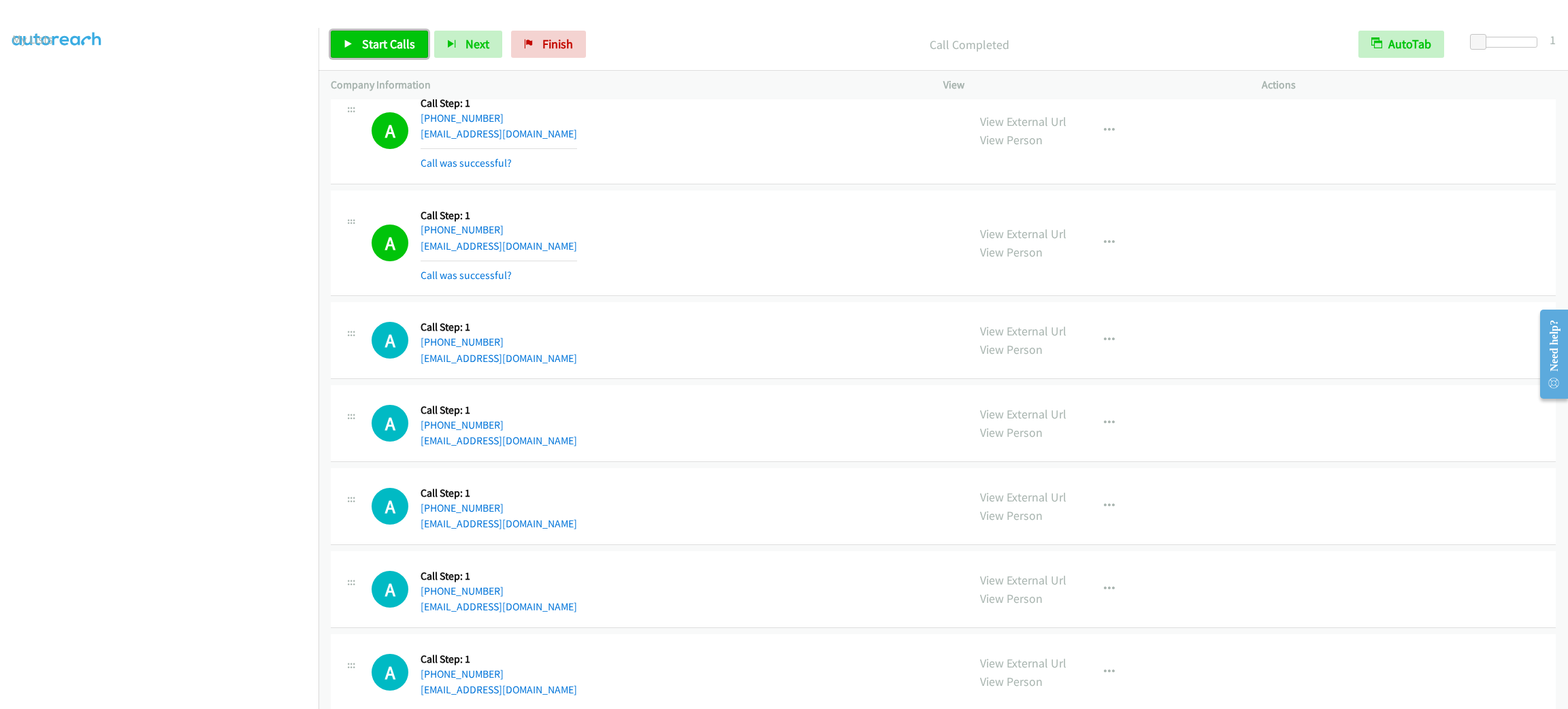
click at [384, 36] on span "Start Calls" at bounding box center [389, 43] width 53 height 16
click at [403, 47] on span "Start Calls" at bounding box center [389, 43] width 53 height 16
click at [661, 100] on div "A Callback Scheduled Call Step: 1 America/Los_Angeles [PHONE_NUMBER] [EMAIL_ADD…" at bounding box center [943, 132] width 1225 height 106
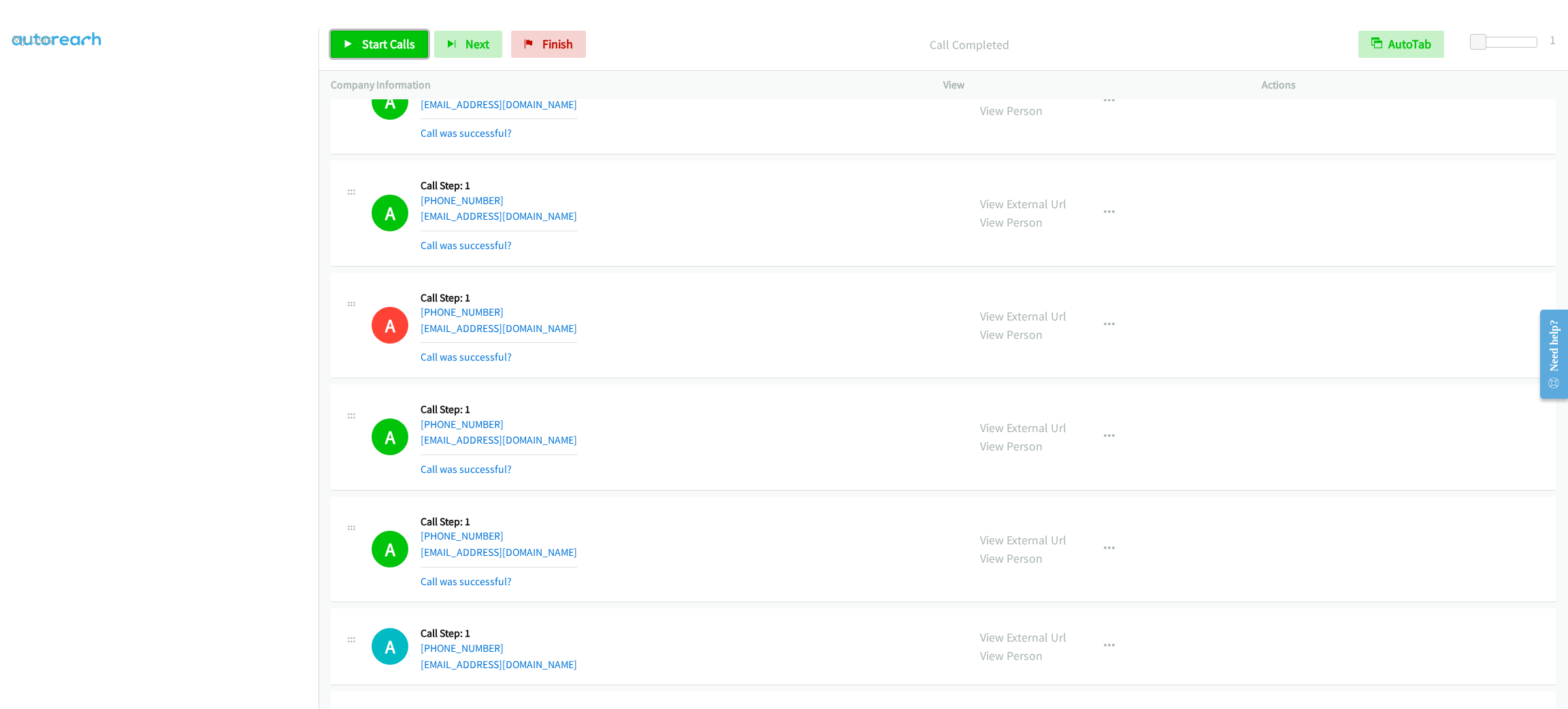
click at [398, 44] on span "Start Calls" at bounding box center [389, 43] width 53 height 16
click at [210, 706] on aside "Dialing Mode: Power | Switch to Preview My Lists" at bounding box center [159, 360] width 318 height 753
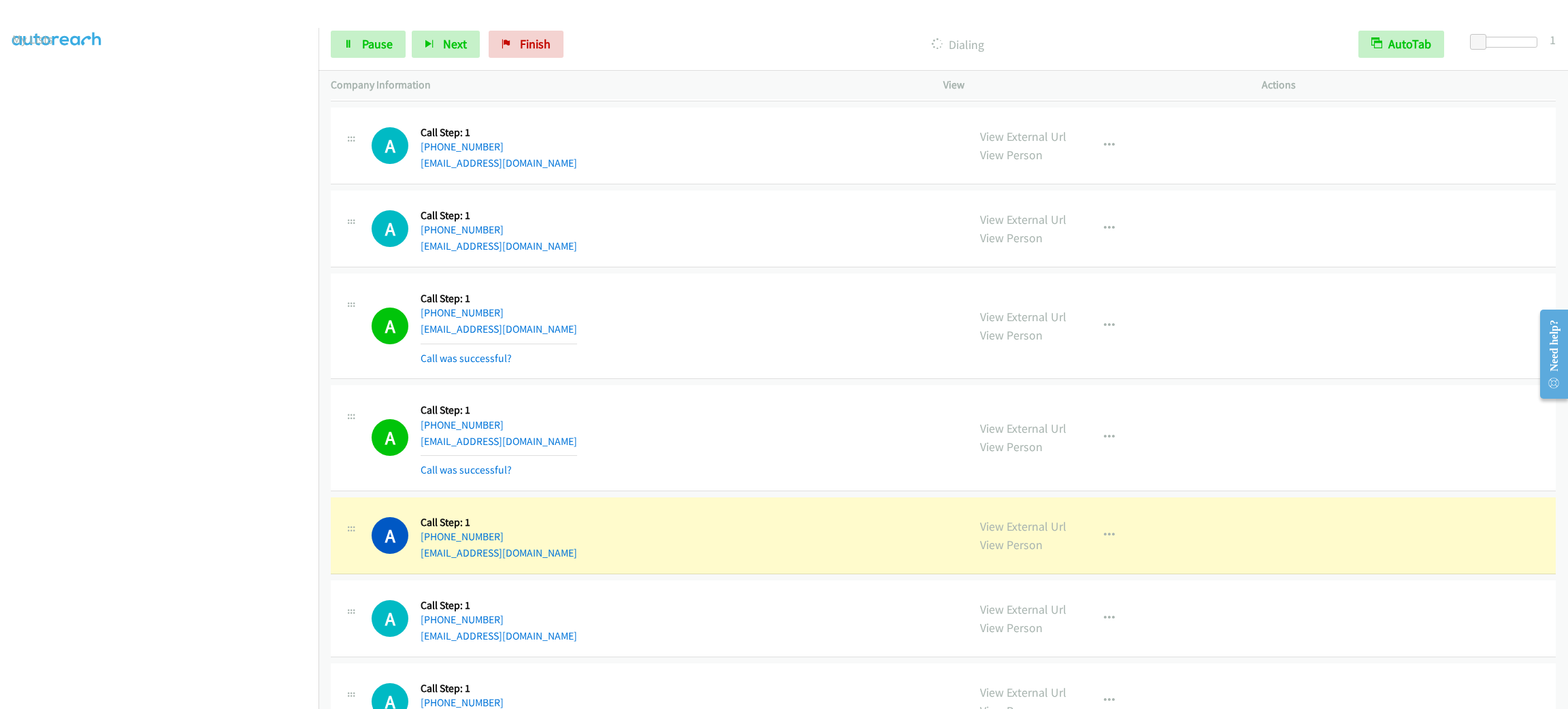
scroll to position [5409, 0]
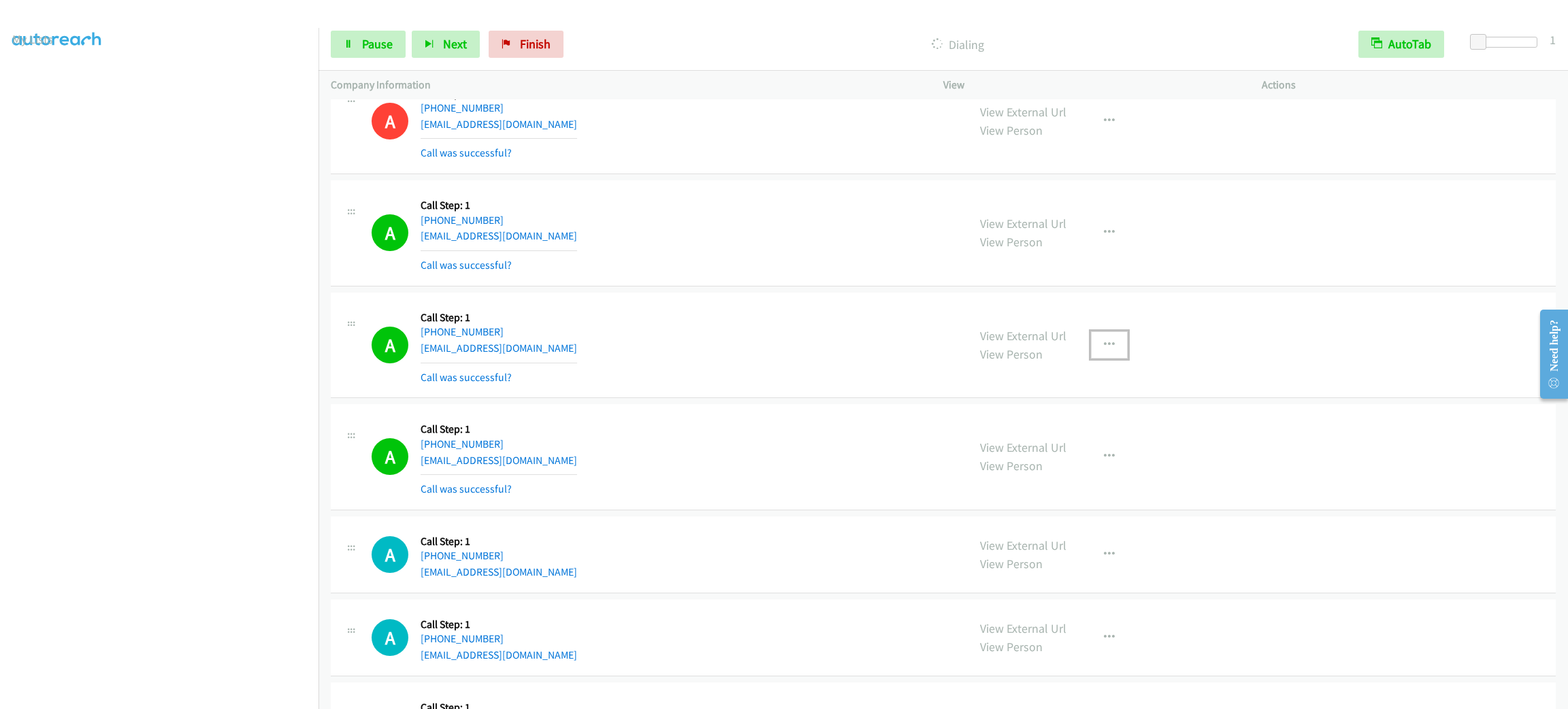
click at [1110, 359] on button "button" at bounding box center [1109, 344] width 37 height 27
click at [1076, 475] on link "Add to do not call list" at bounding box center [1036, 461] width 181 height 27
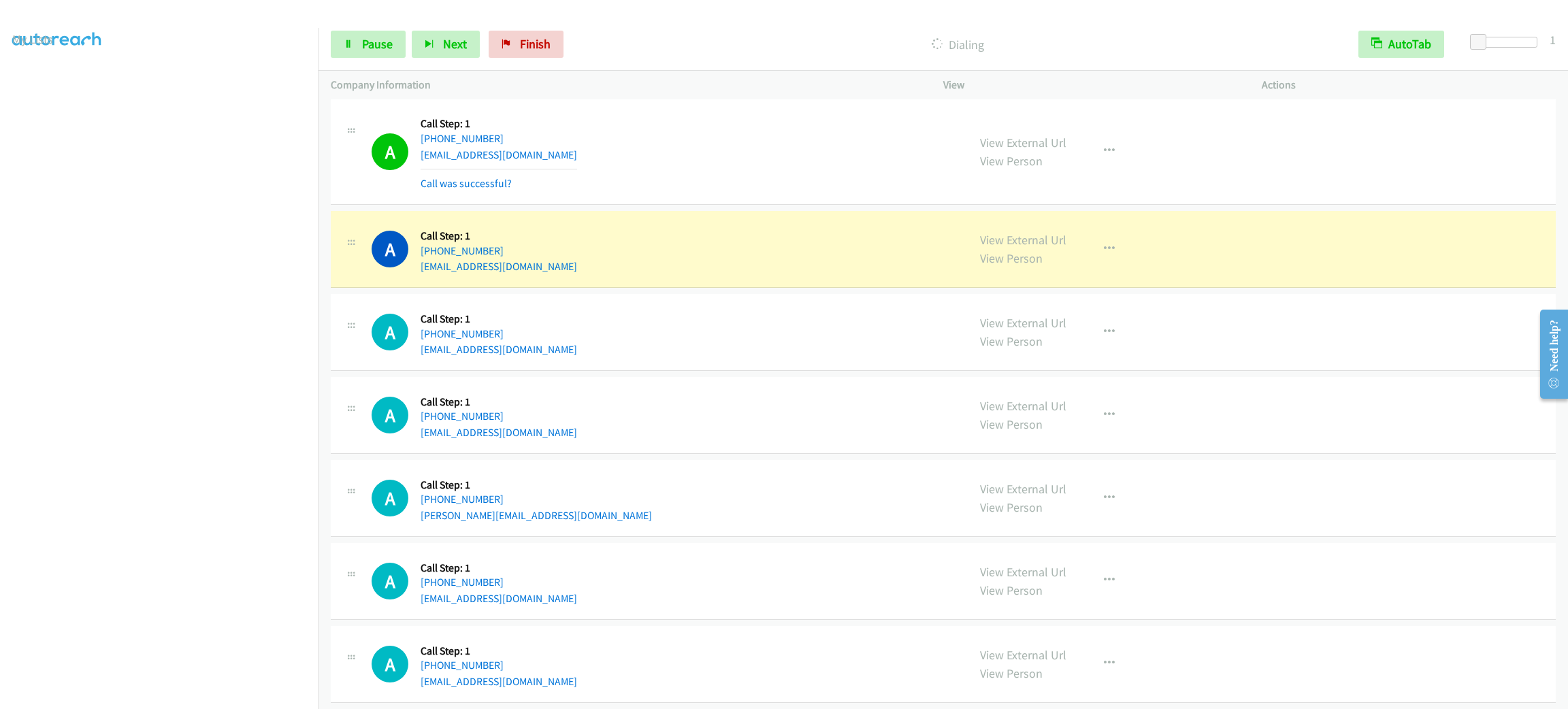
scroll to position [6430, 0]
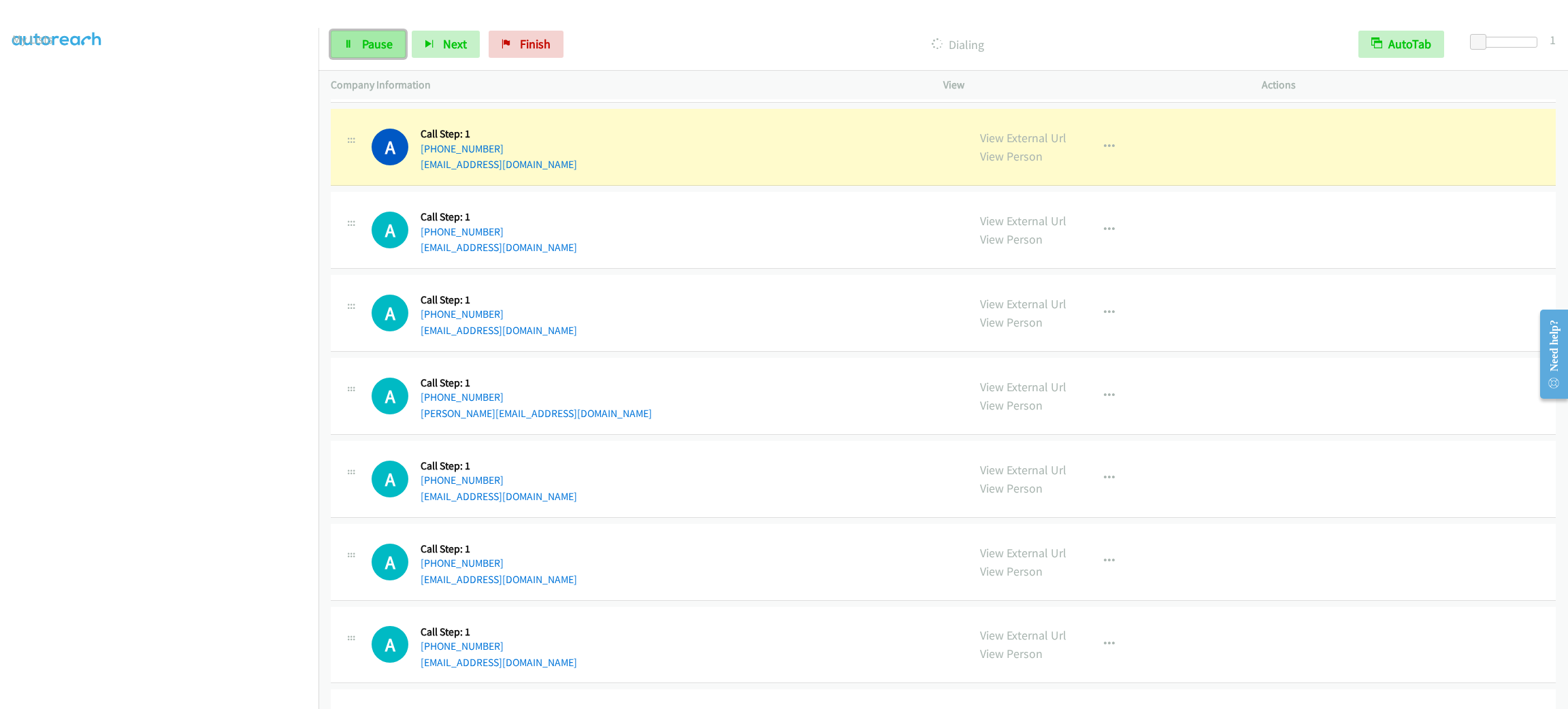
click at [373, 52] on link "Pause" at bounding box center [368, 43] width 75 height 27
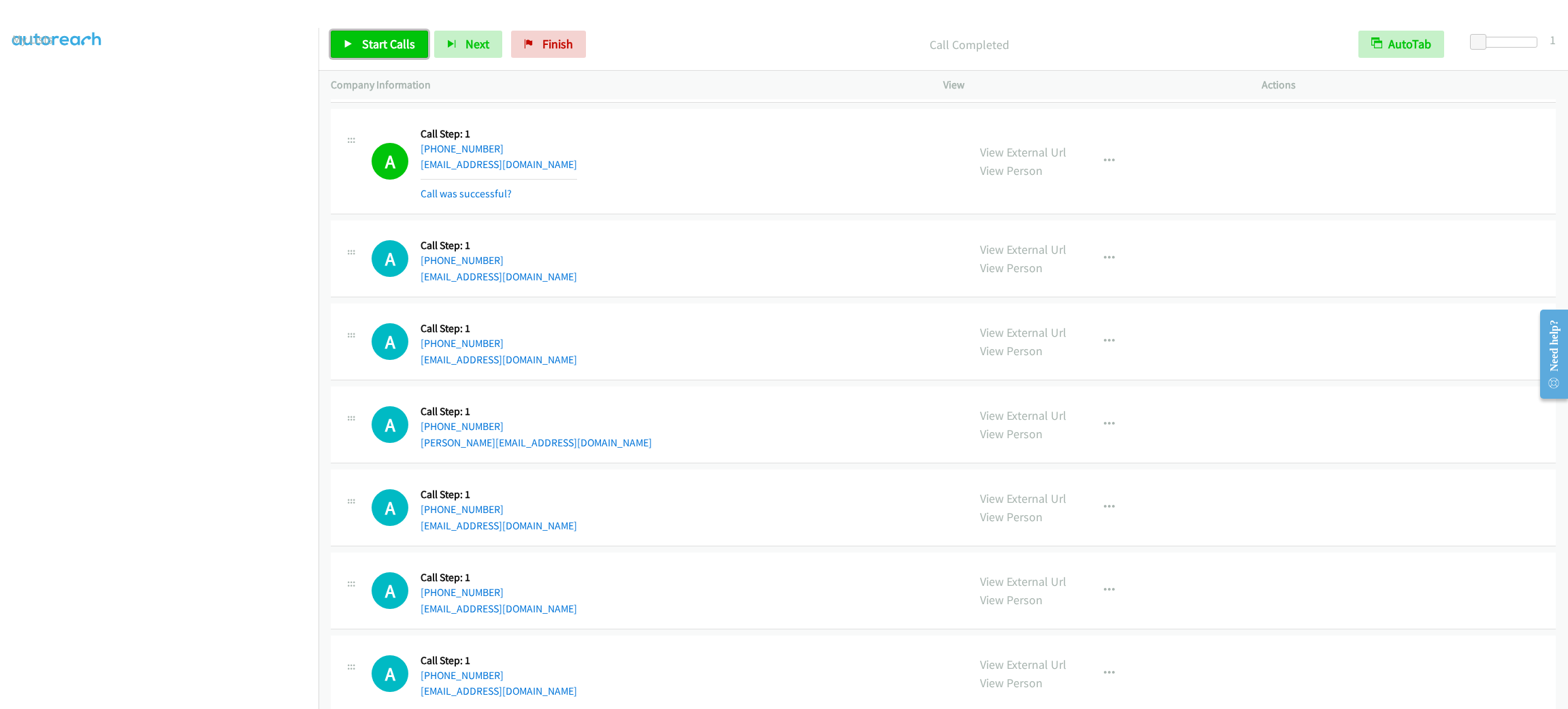
click at [381, 52] on link "Start Calls" at bounding box center [379, 43] width 97 height 27
click at [381, 52] on link "Pause" at bounding box center [368, 43] width 75 height 27
click at [389, 55] on link "Start Calls" at bounding box center [379, 43] width 97 height 27
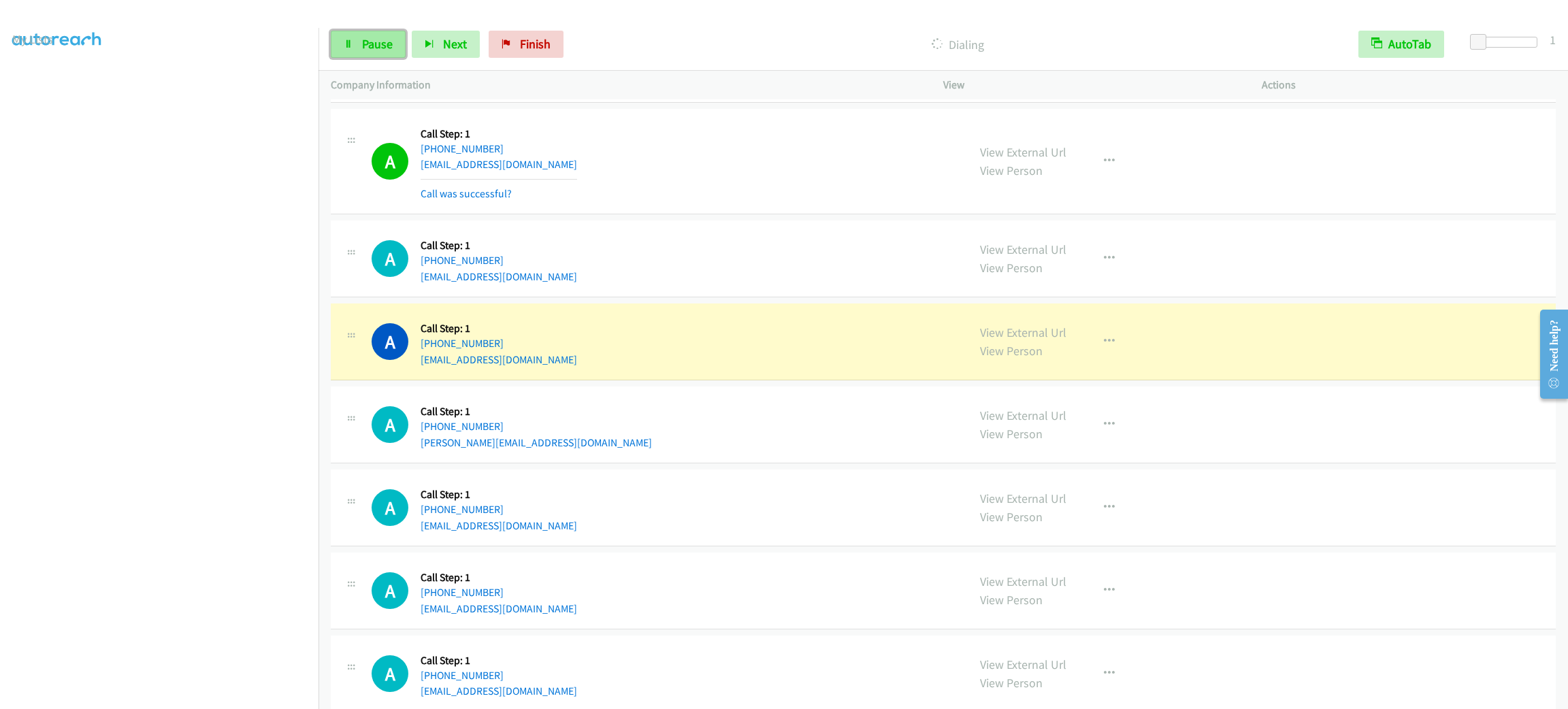
click at [362, 39] on span "Pause" at bounding box center [377, 43] width 30 height 16
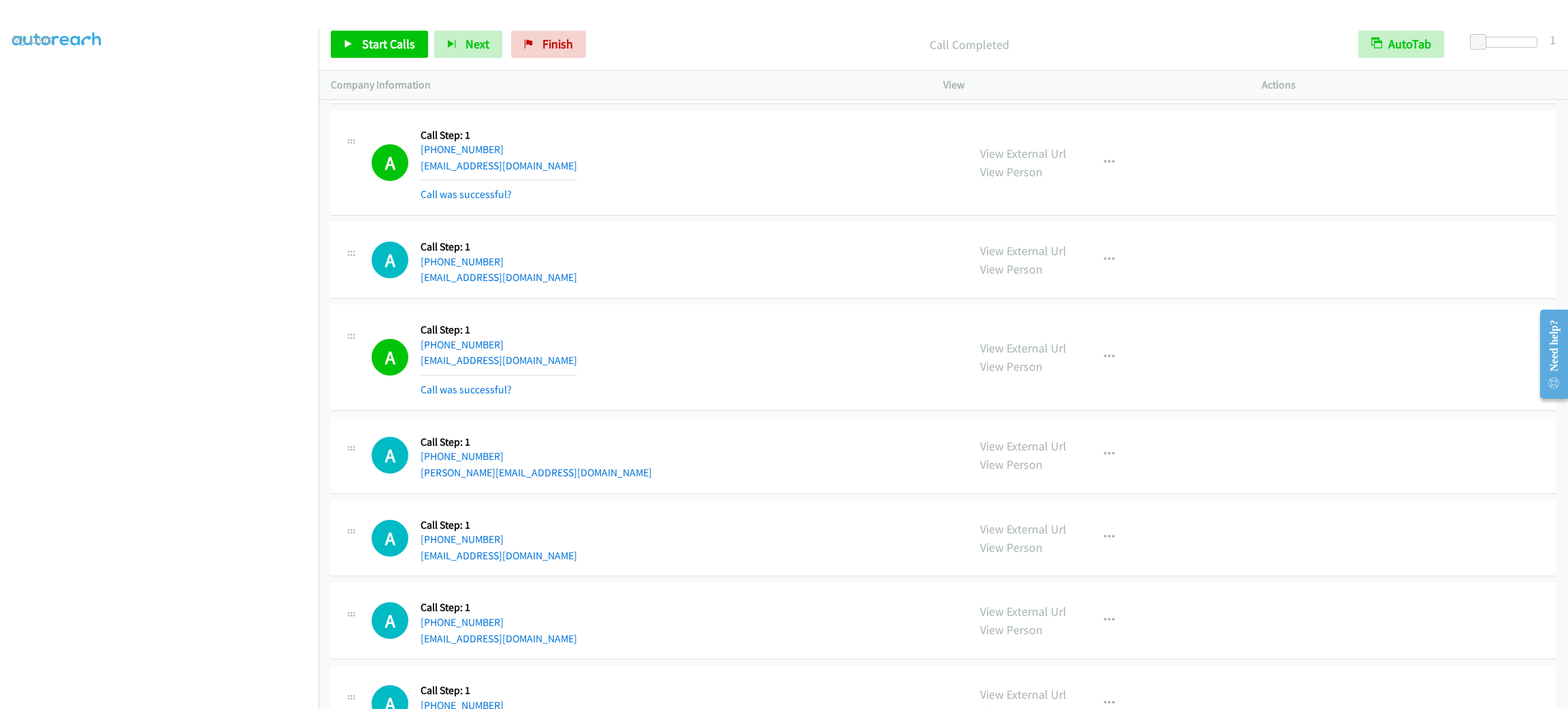
click at [788, 104] on div "A Callback Scheduled Call Step: 1 America/Los_Angeles [PHONE_NUMBER] [EMAIL_ADD…" at bounding box center [943, 52] width 1225 height 106
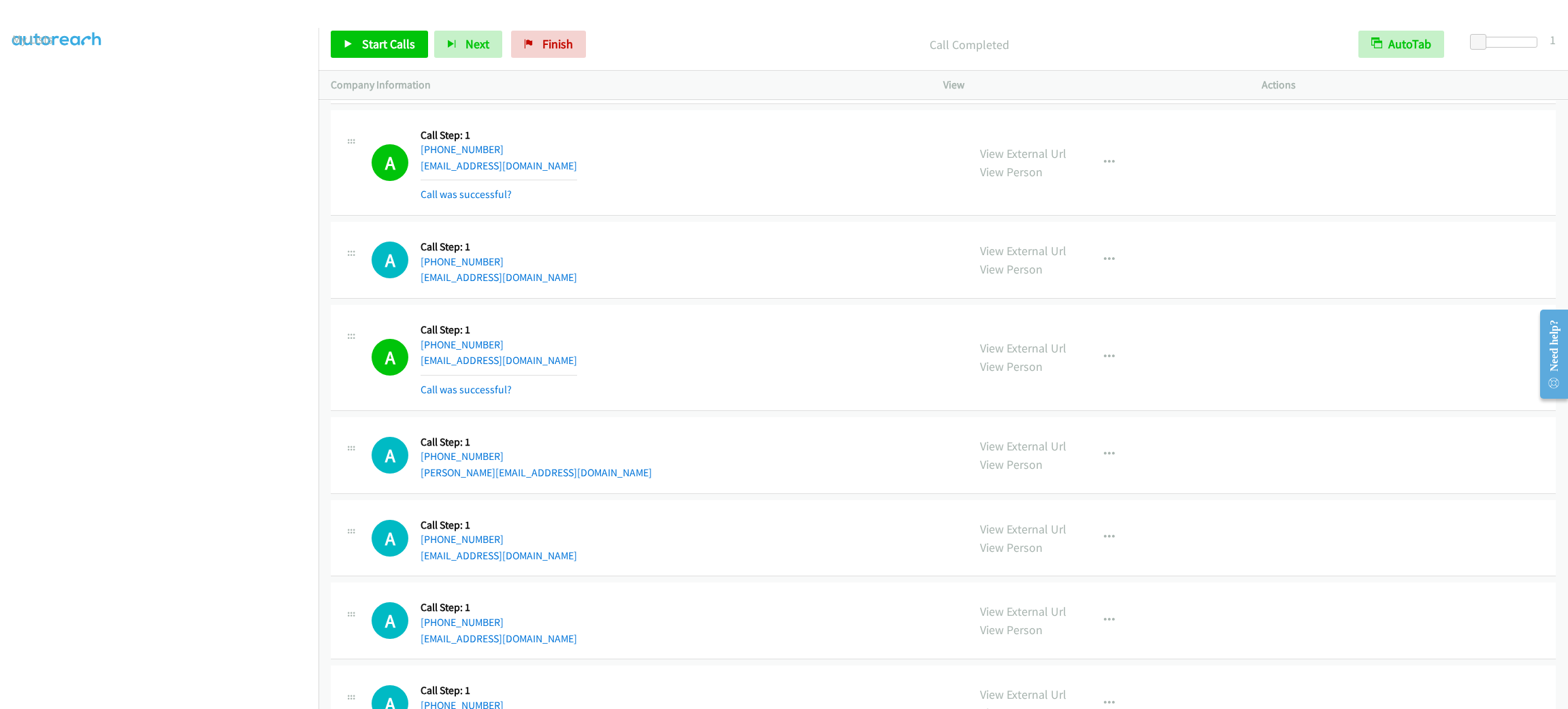
click at [788, 104] on div "A Callback Scheduled Call Step: 1 America/Los_Angeles [PHONE_NUMBER] [EMAIL_ADD…" at bounding box center [943, 52] width 1225 height 106
click at [689, 277] on div "A Callback Scheduled Call Step: 1 America/Los_Angeles [PHONE_NUMBER] [EMAIL_ADD…" at bounding box center [663, 259] width 584 height 52
click at [1023, 356] on link "View External Url" at bounding box center [1023, 348] width 87 height 16
click at [744, 174] on div "A Callback Scheduled Call Step: 1 [GEOGRAPHIC_DATA]/[GEOGRAPHIC_DATA] [PHONE_NU…" at bounding box center [663, 163] width 584 height 81
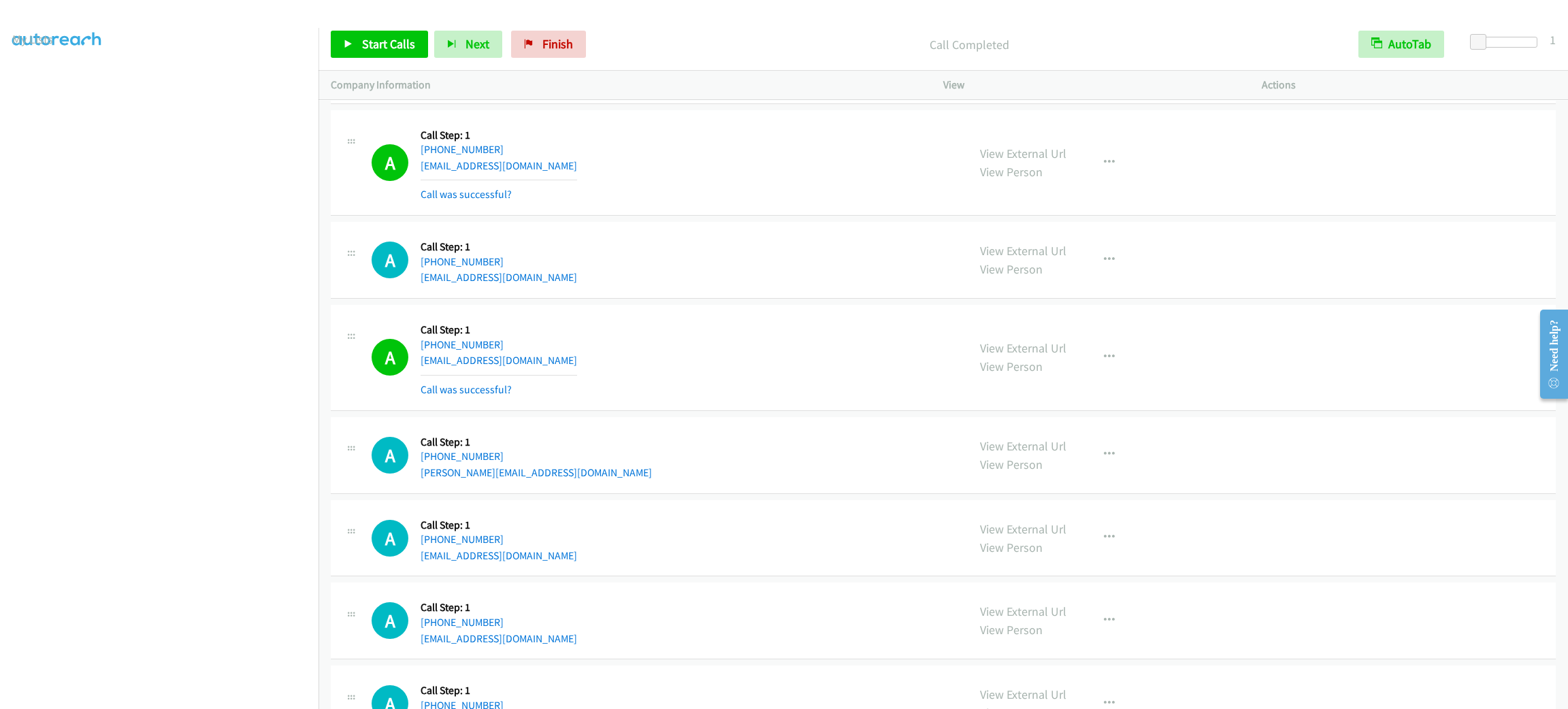
click at [818, 182] on div "A Callback Scheduled Call Step: 1 [GEOGRAPHIC_DATA]/[GEOGRAPHIC_DATA] [PHONE_NU…" at bounding box center [663, 163] width 584 height 81
click at [824, 24] on div "Start Calls Pause Next Finish Call Completed AutoTab AutoTab 1" at bounding box center [943, 44] width 1250 height 52
click at [824, 22] on div "Start Calls Pause Next Finish Call Completed AutoTab AutoTab 1" at bounding box center [943, 44] width 1250 height 52
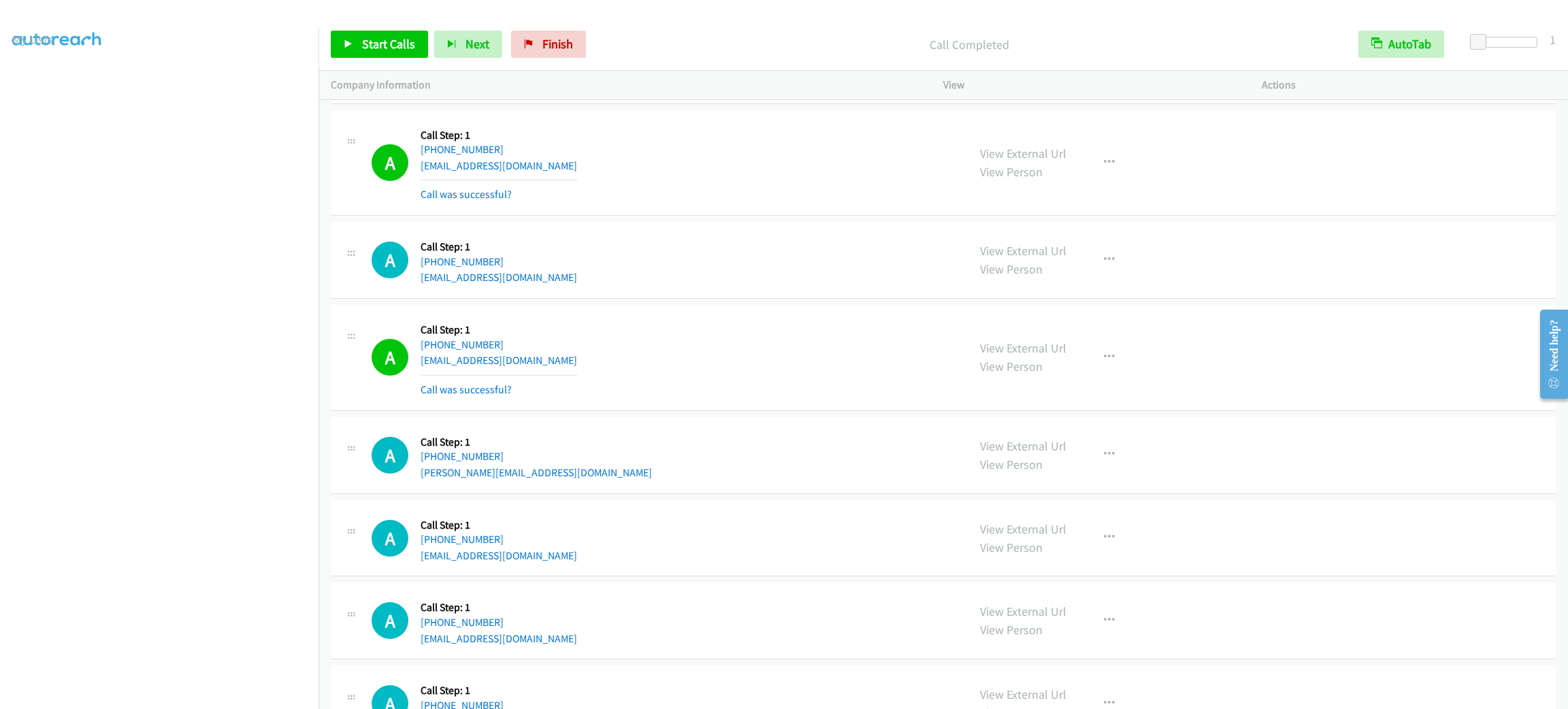
click at [824, 22] on div "Start Calls Pause Next Finish Call Completed AutoTab AutoTab 1" at bounding box center [943, 44] width 1250 height 52
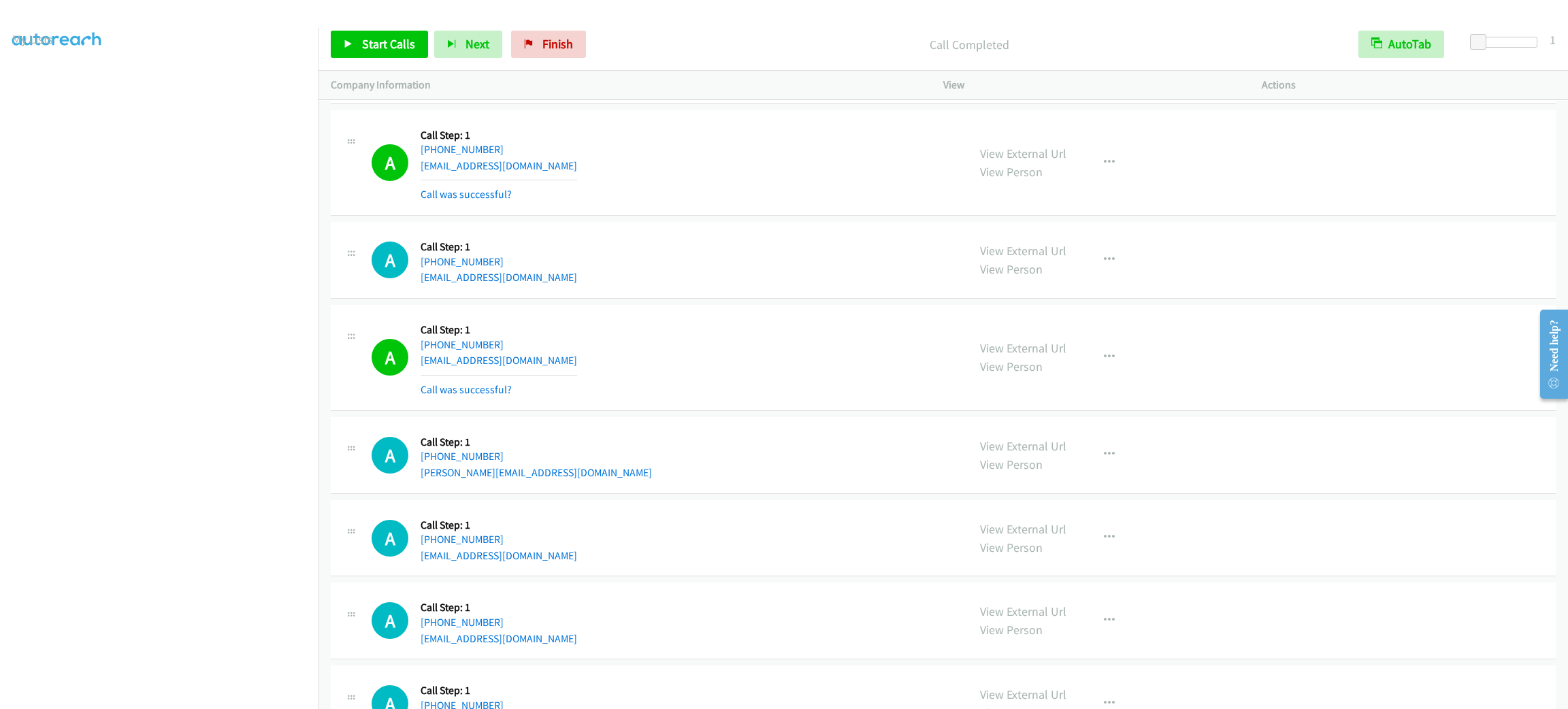
click at [824, 22] on div "Start Calls Pause Next Finish Call Completed AutoTab AutoTab 1" at bounding box center [943, 44] width 1250 height 52
click at [651, 285] on div "A Callback Scheduled Call Step: 1 America/Los_Angeles [PHONE_NUMBER] [EMAIL_ADD…" at bounding box center [663, 259] width 584 height 52
click at [1206, 562] on div "View External Url View Person View External Url Email Schedule/Manage Callback …" at bounding box center [1133, 538] width 330 height 52
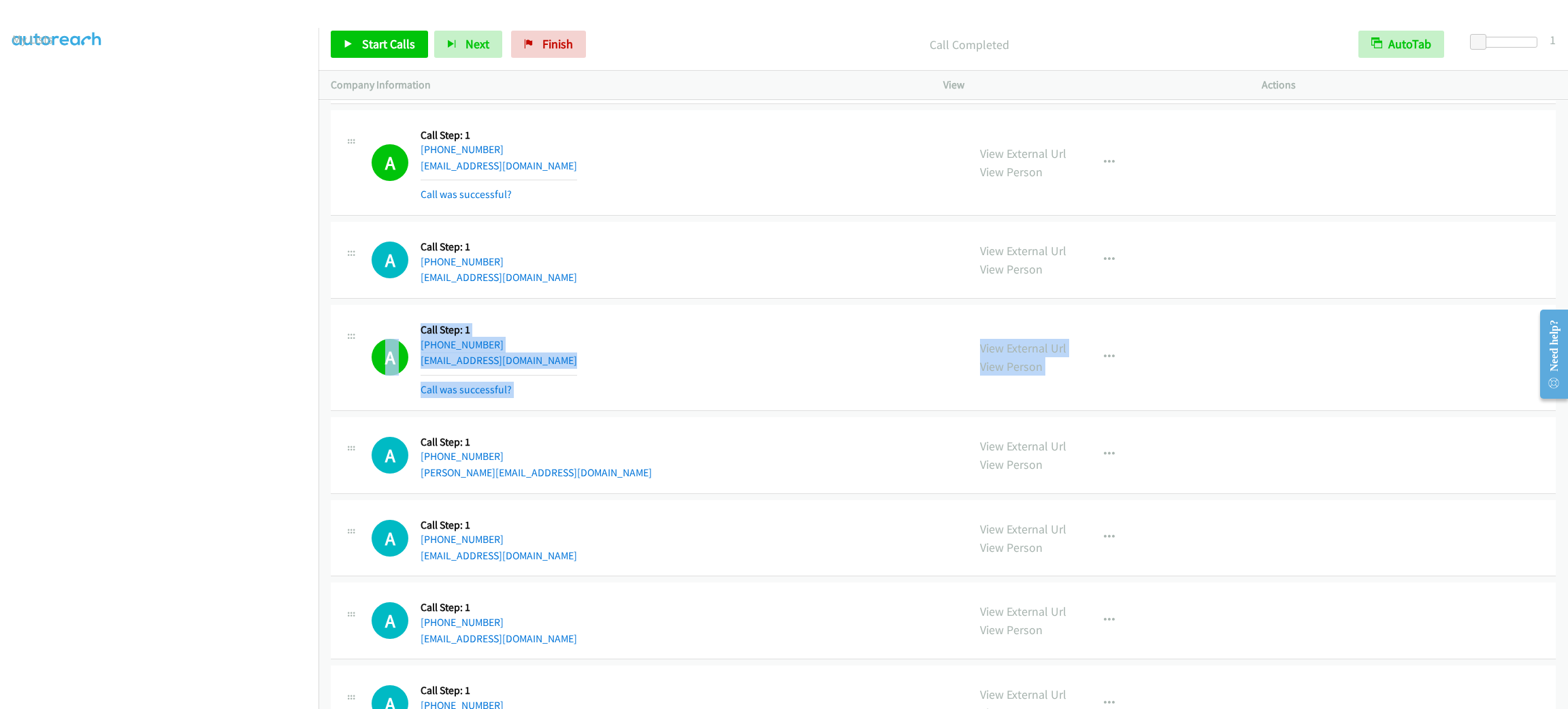
drag, startPoint x: 1228, startPoint y: 334, endPoint x: 1220, endPoint y: 271, distance: 63.5
click at [1216, 250] on div "View External Url View Person View External Url Email Schedule/Manage Callback …" at bounding box center [1133, 259] width 330 height 52
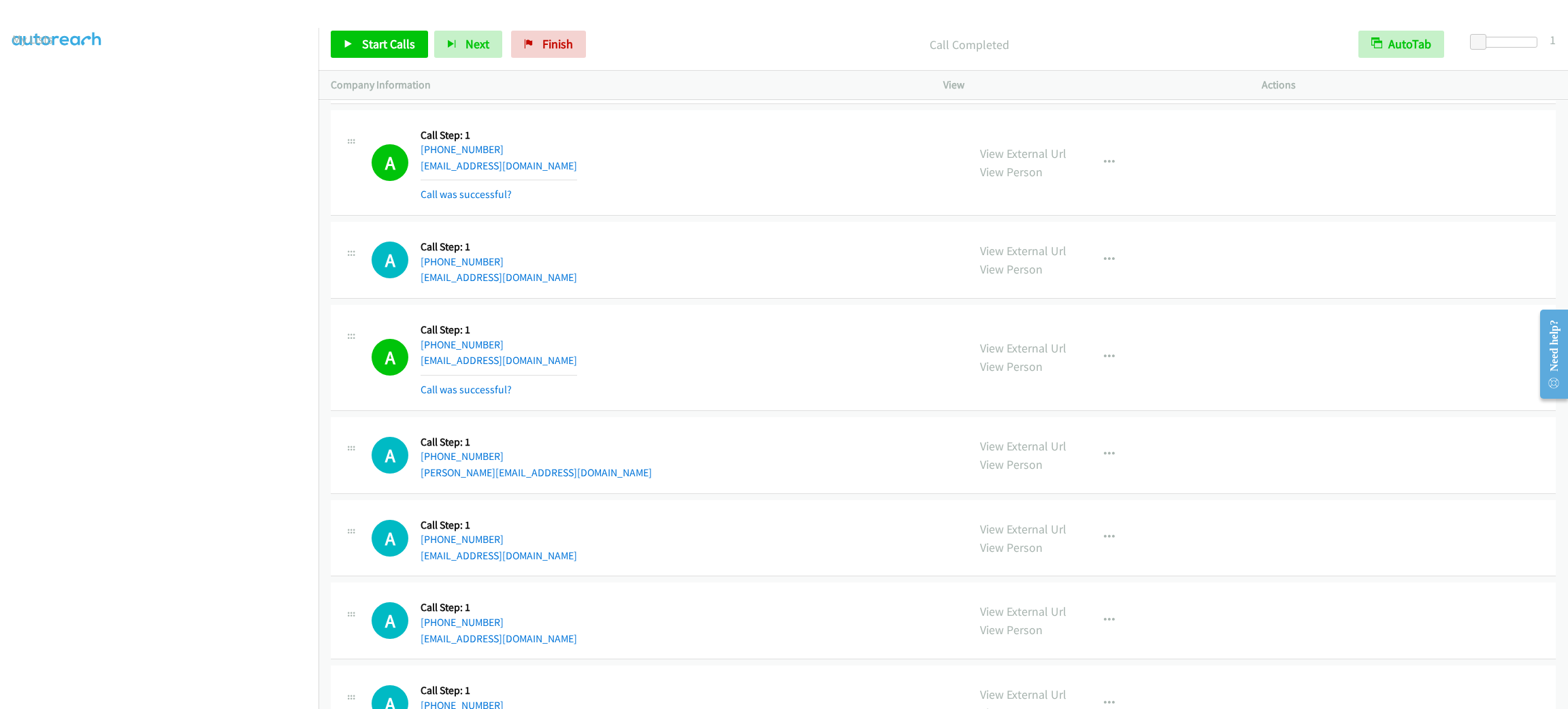
click at [1216, 250] on div "View External Url View Person View External Url Email Schedule/Manage Callback …" at bounding box center [1133, 259] width 330 height 52
click at [1134, 199] on div "View External Url View Person View External Url Email Schedule/Manage Callback …" at bounding box center [1133, 163] width 330 height 81
click at [383, 55] on link "Start Calls" at bounding box center [379, 43] width 97 height 27
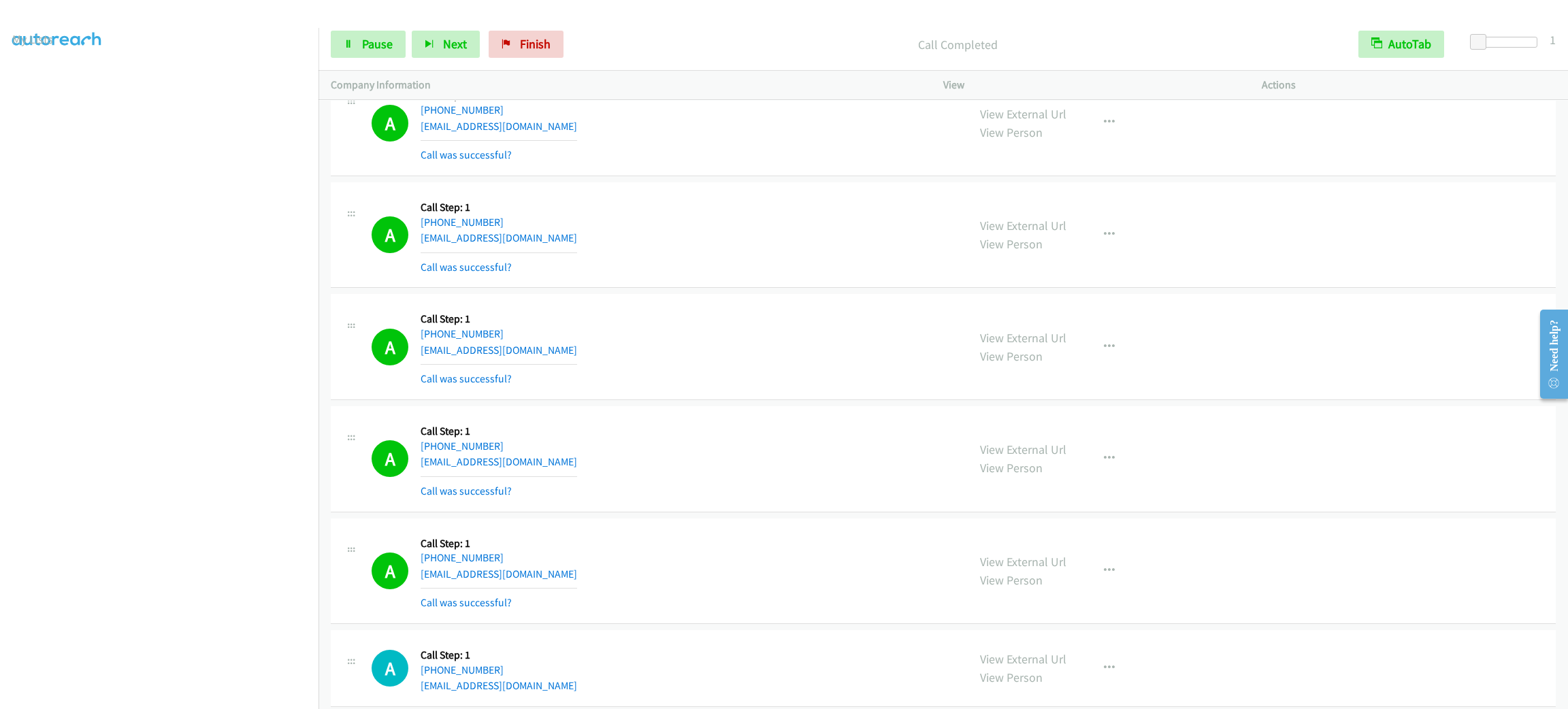
scroll to position [6839, 0]
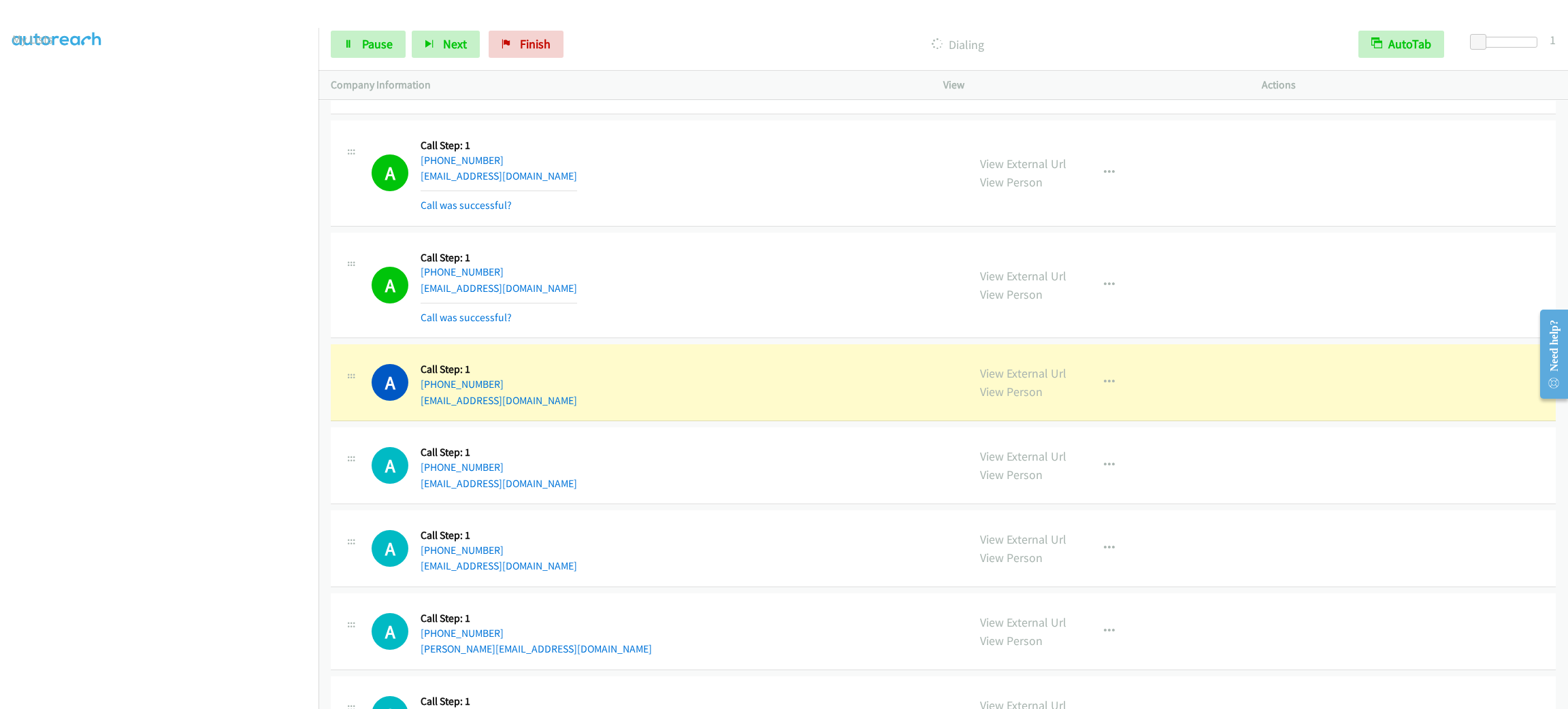
click at [825, 263] on div "A Callback Scheduled Call Step: 1 America/New_York [PHONE_NUMBER] [EMAIL_ADDRES…" at bounding box center [663, 285] width 584 height 81
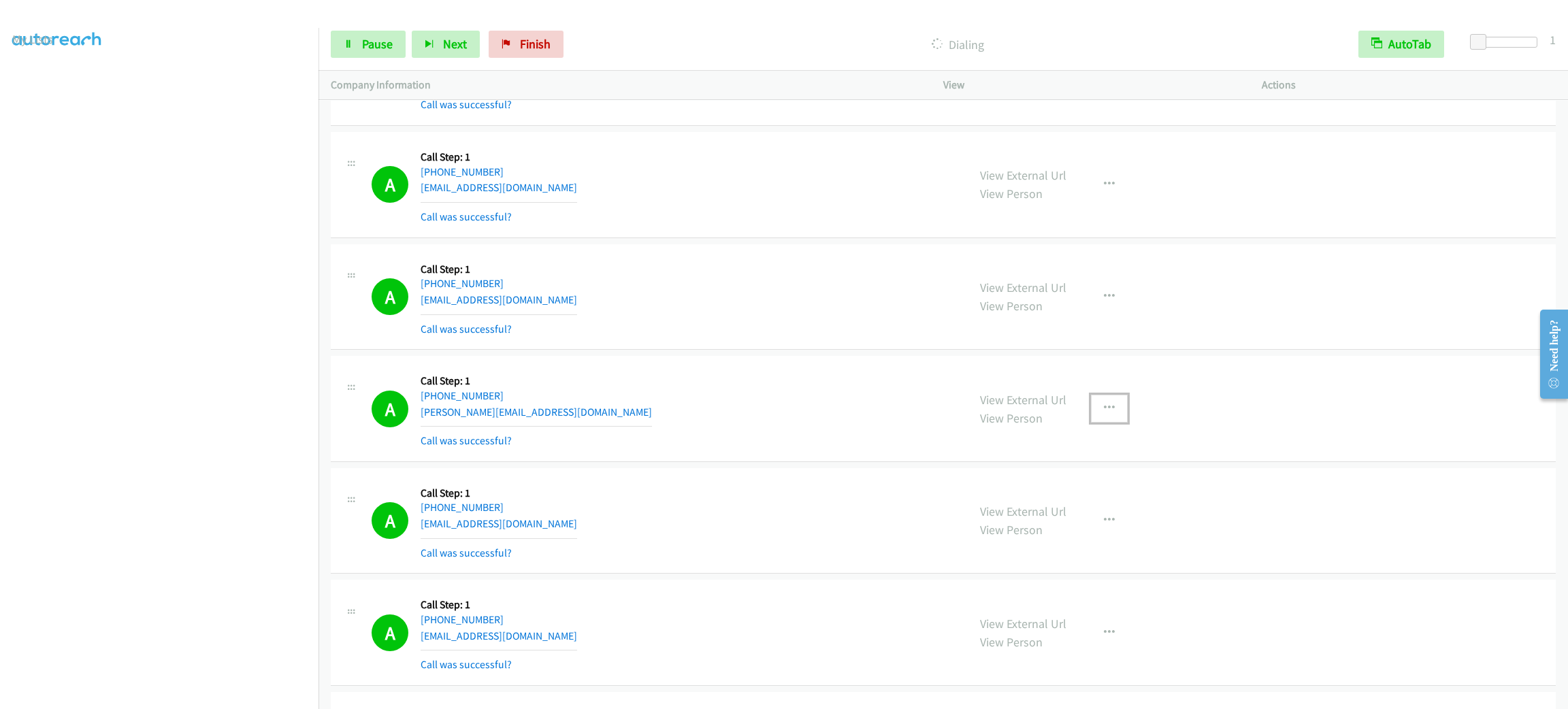
click at [1105, 411] on icon "button" at bounding box center [1109, 408] width 11 height 11
click at [1065, 524] on link "Add to do not call list" at bounding box center [1036, 524] width 181 height 27
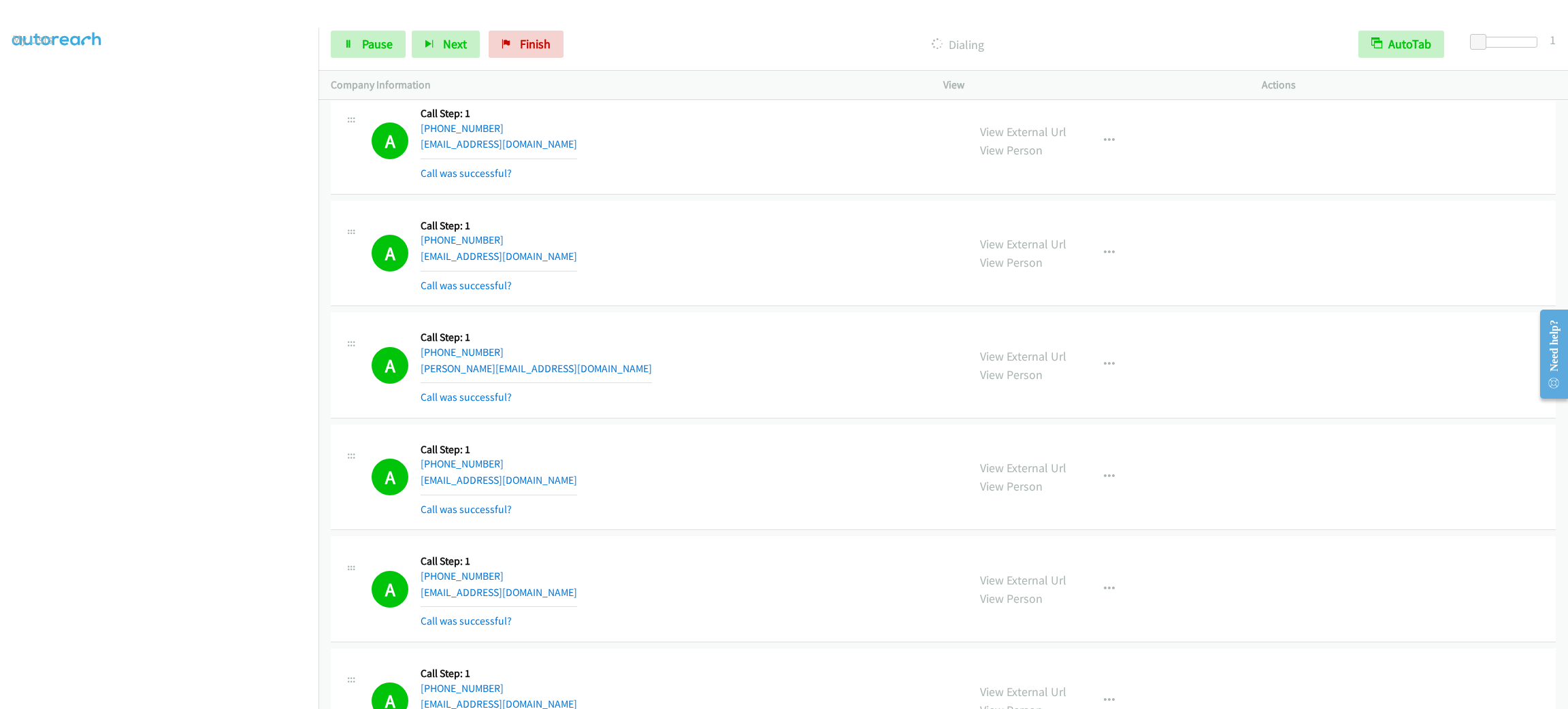
drag, startPoint x: 679, startPoint y: 228, endPoint x: 676, endPoint y: 266, distance: 38.1
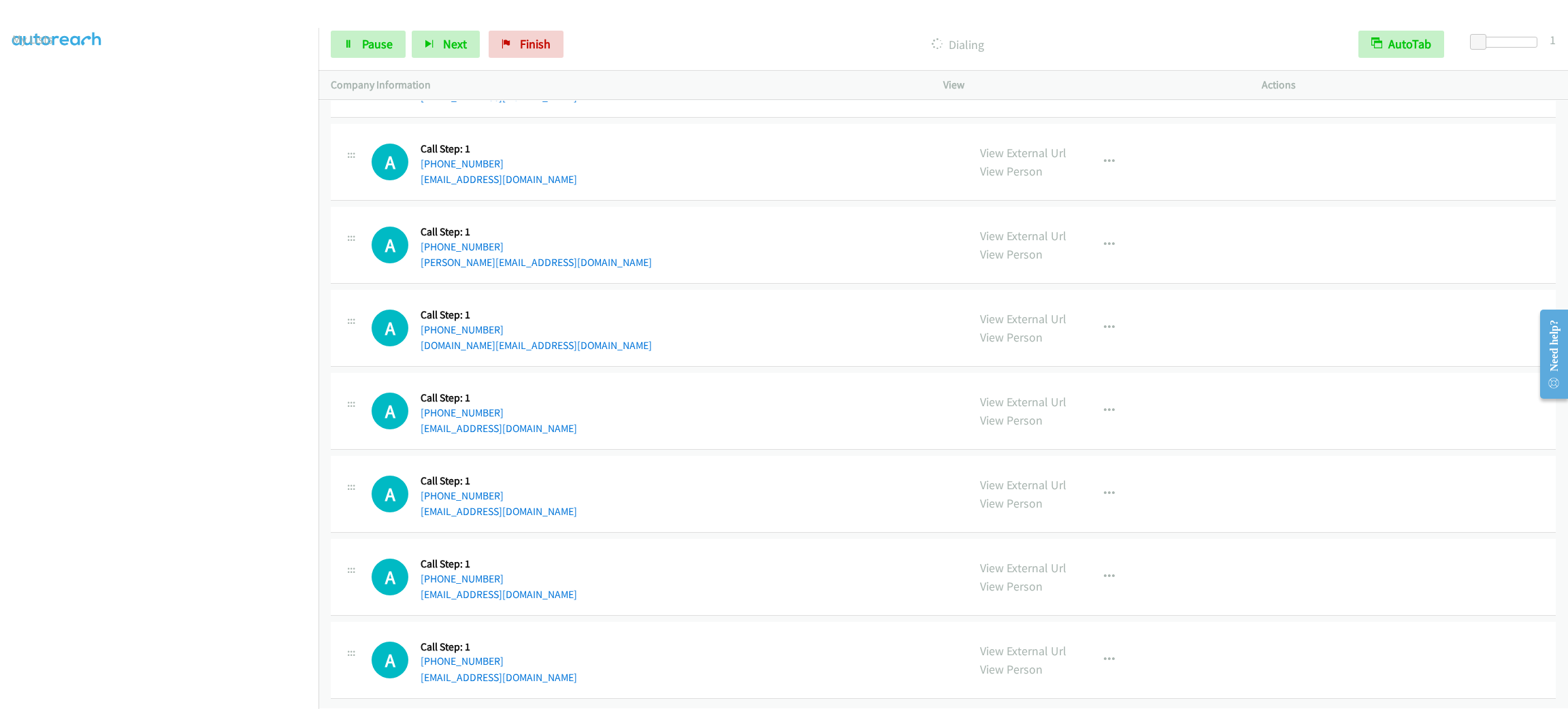
drag, startPoint x: 685, startPoint y: 218, endPoint x: 673, endPoint y: 472, distance: 254.3
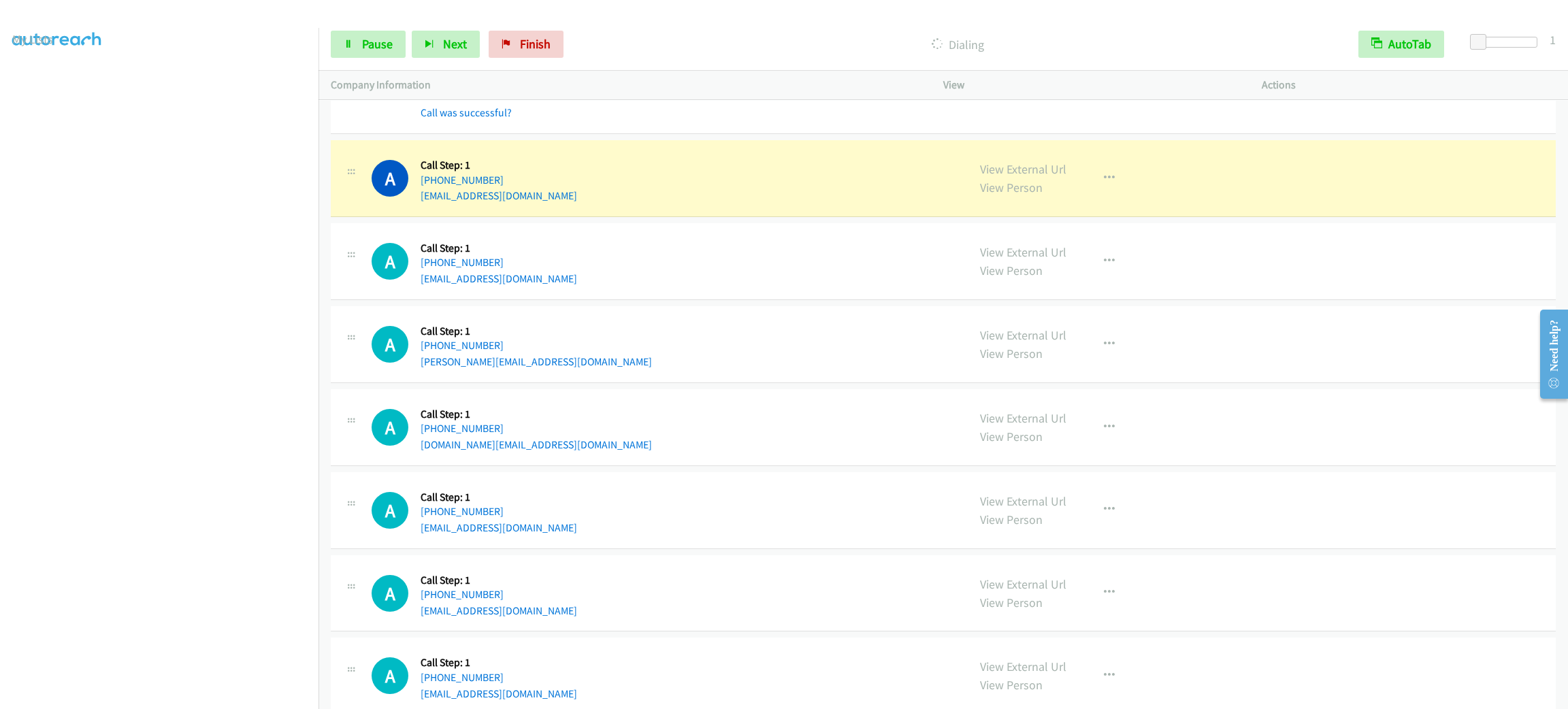
scroll to position [7257, 0]
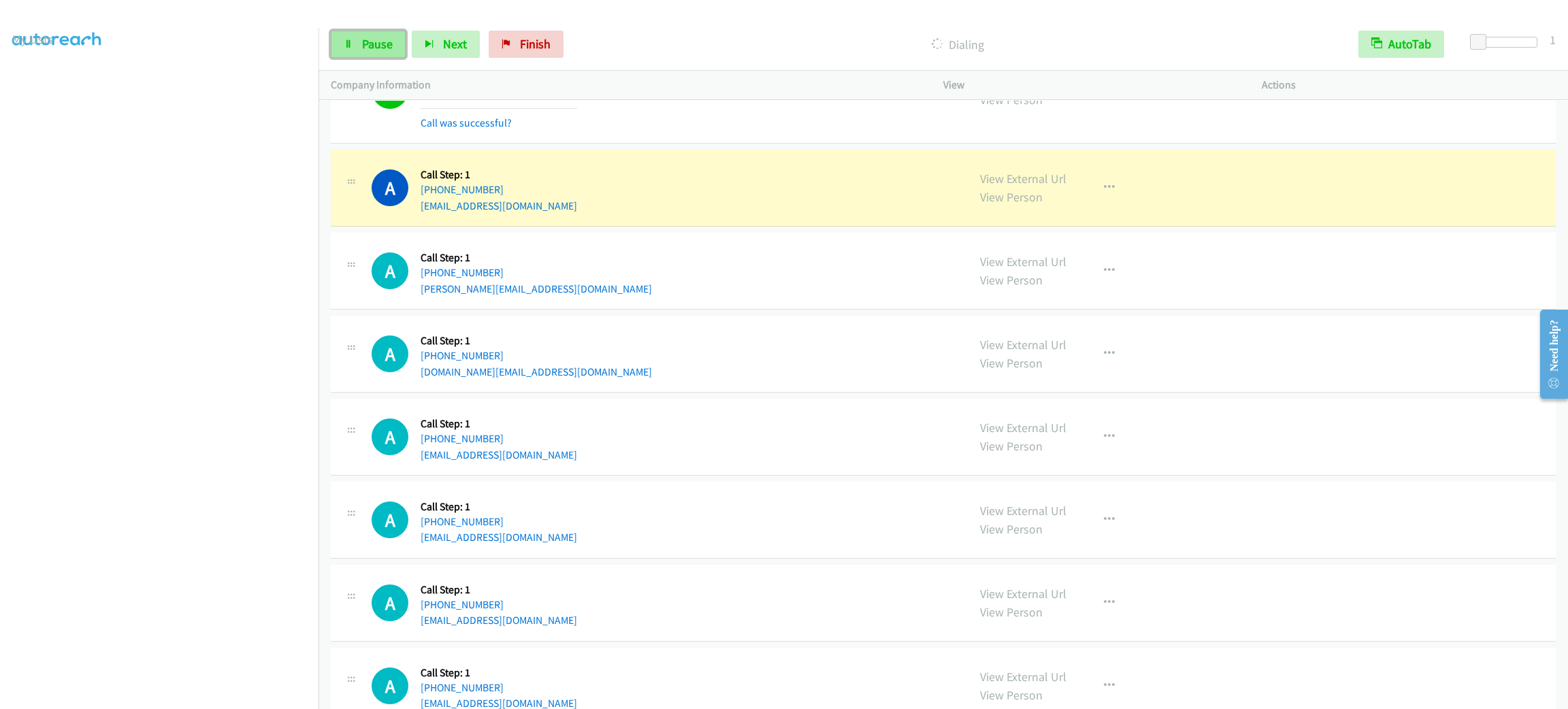
click at [387, 57] on link "Pause" at bounding box center [368, 43] width 75 height 27
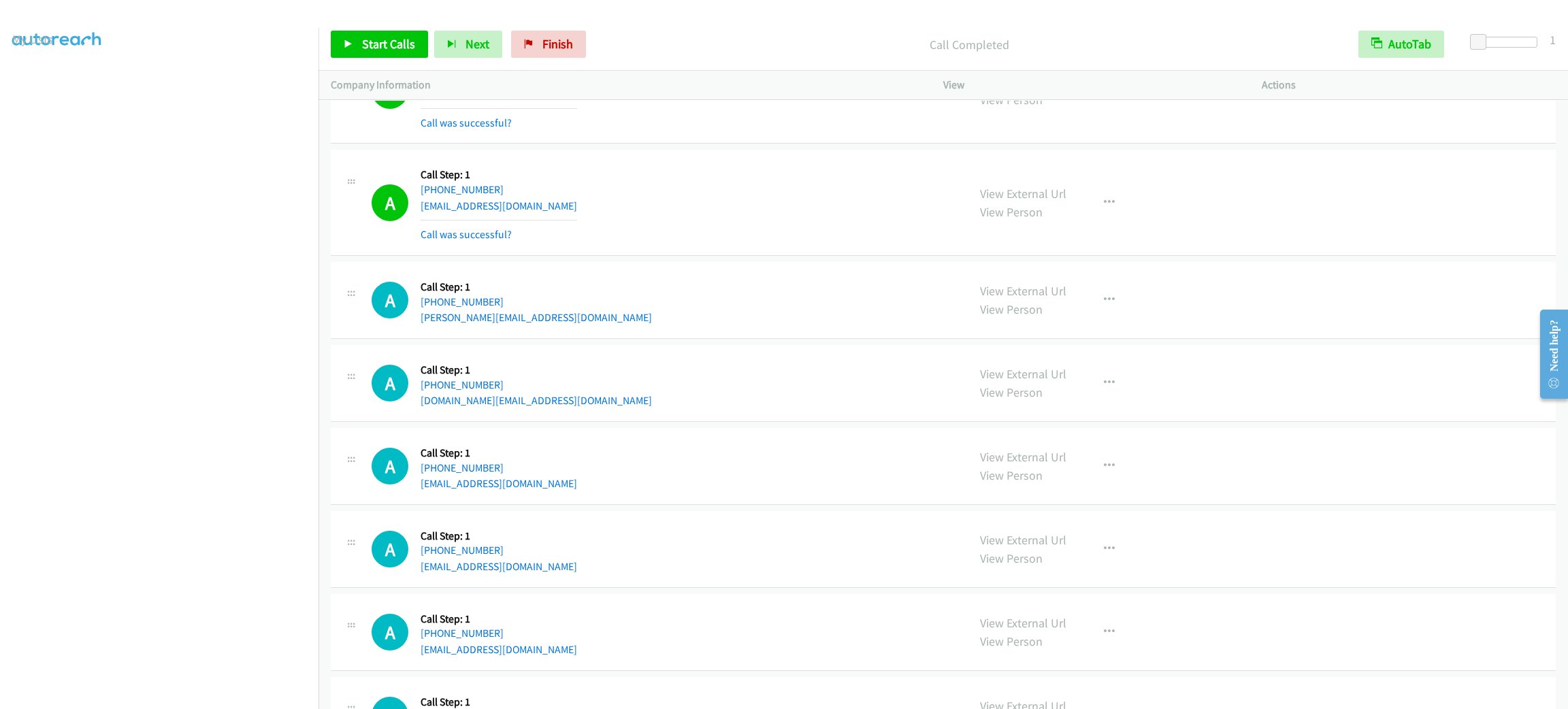
click at [667, 99] on div "Company Information" at bounding box center [624, 85] width 613 height 29
click at [667, 49] on p "Call Completed" at bounding box center [969, 44] width 730 height 18
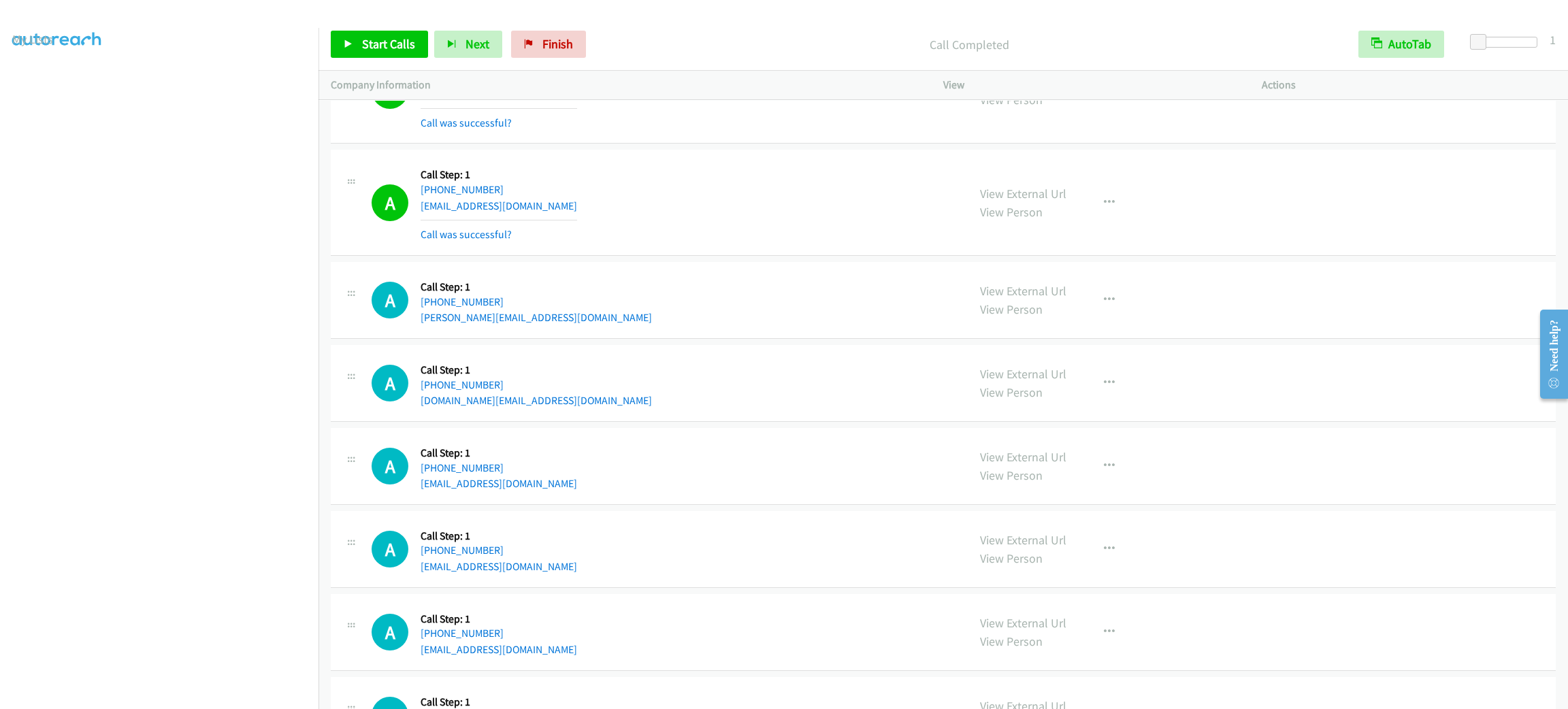
click at [667, 49] on p "Call Completed" at bounding box center [969, 44] width 730 height 18
